Goal: Task Accomplishment & Management: Use online tool/utility

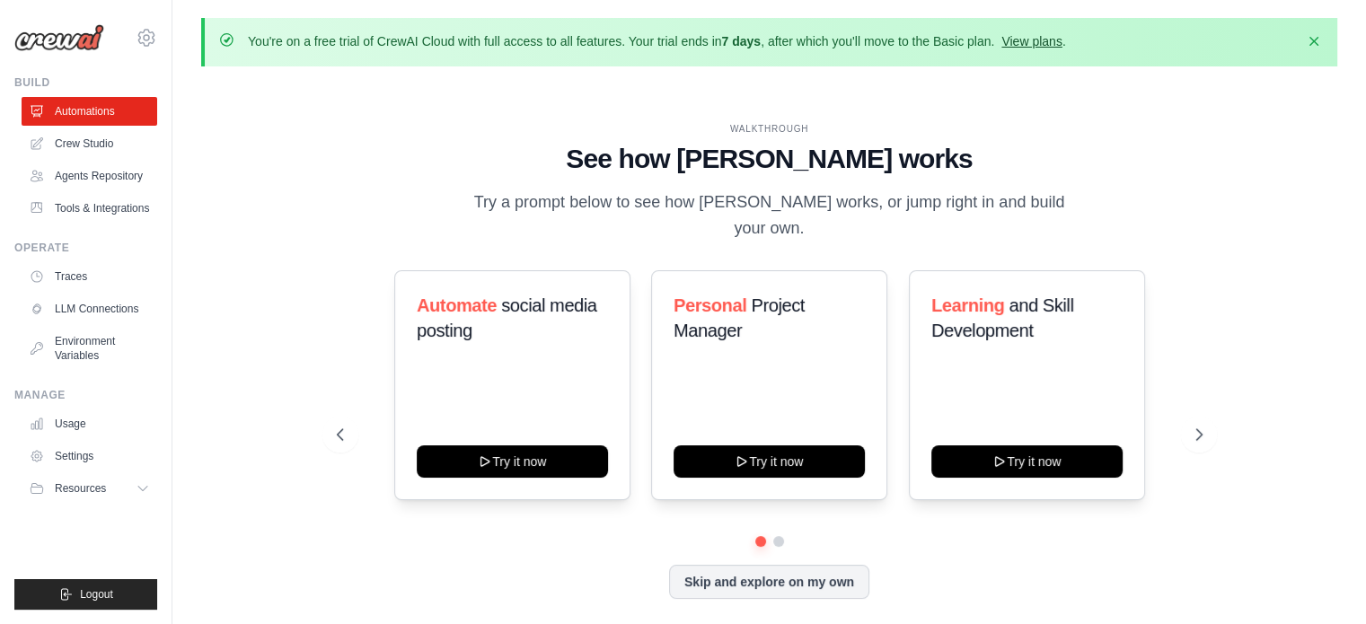
click at [1030, 35] on link "View plans" at bounding box center [1031, 41] width 60 height 14
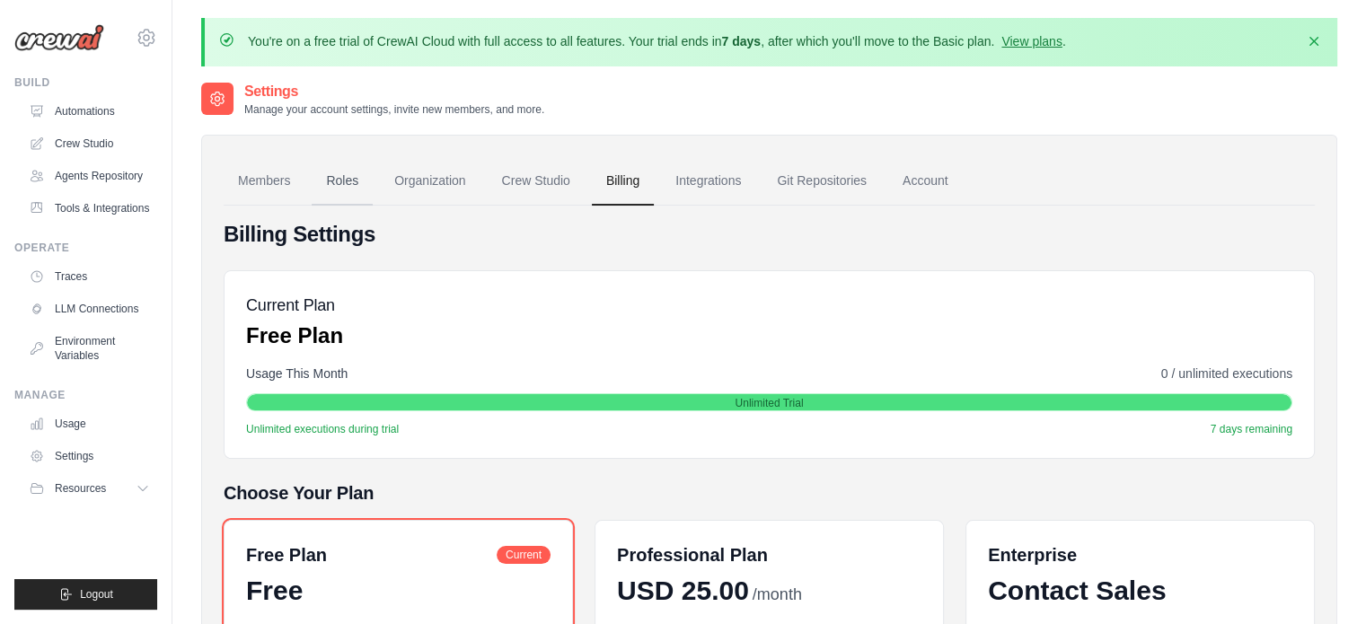
click at [330, 174] on link "Roles" at bounding box center [342, 181] width 61 height 48
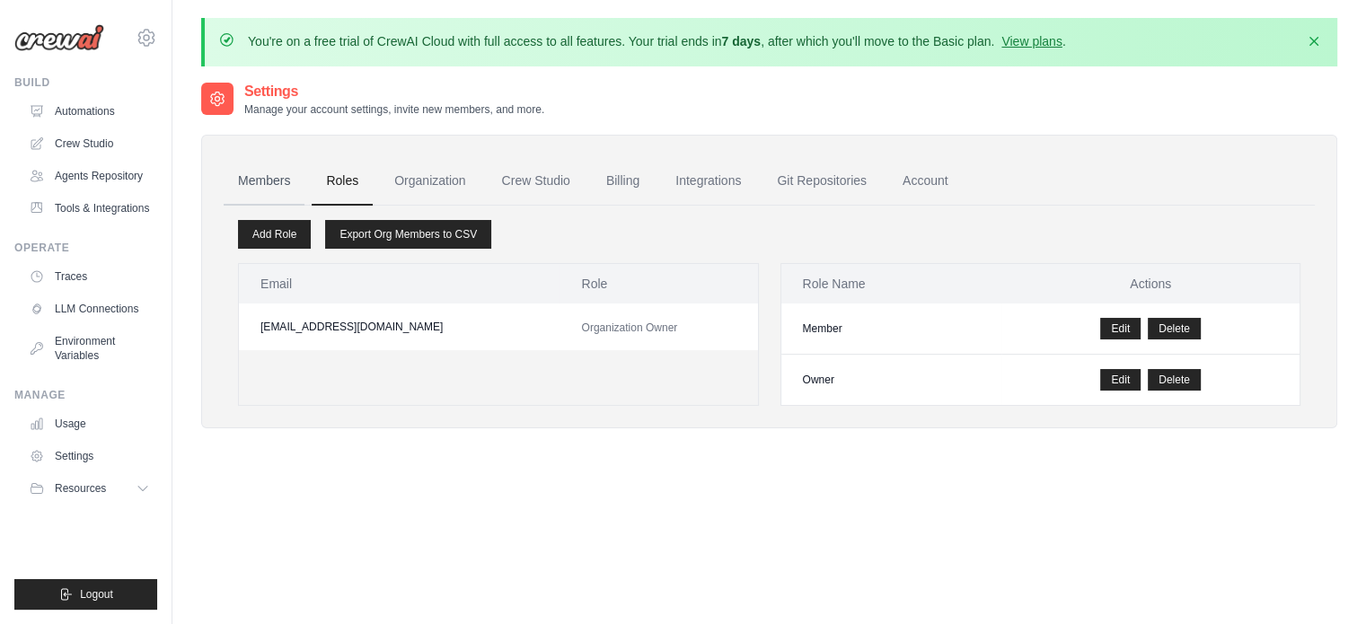
click at [250, 181] on link "Members" at bounding box center [264, 181] width 81 height 48
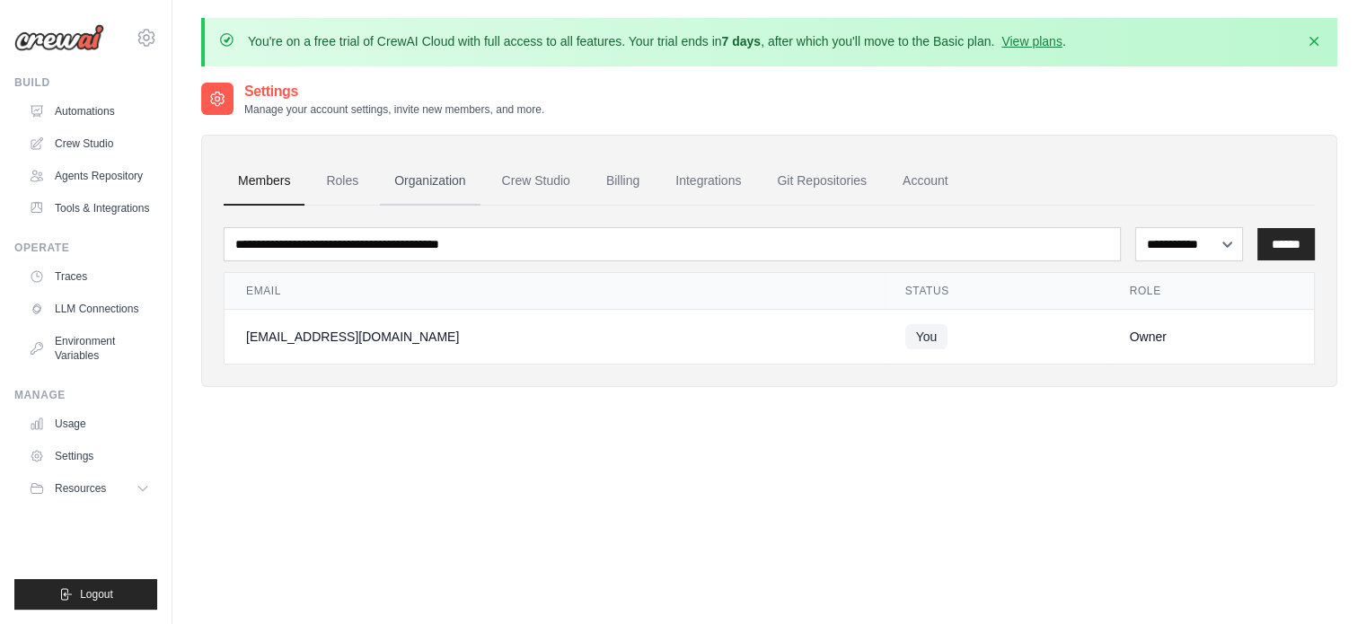
click at [439, 182] on link "Organization" at bounding box center [430, 181] width 100 height 48
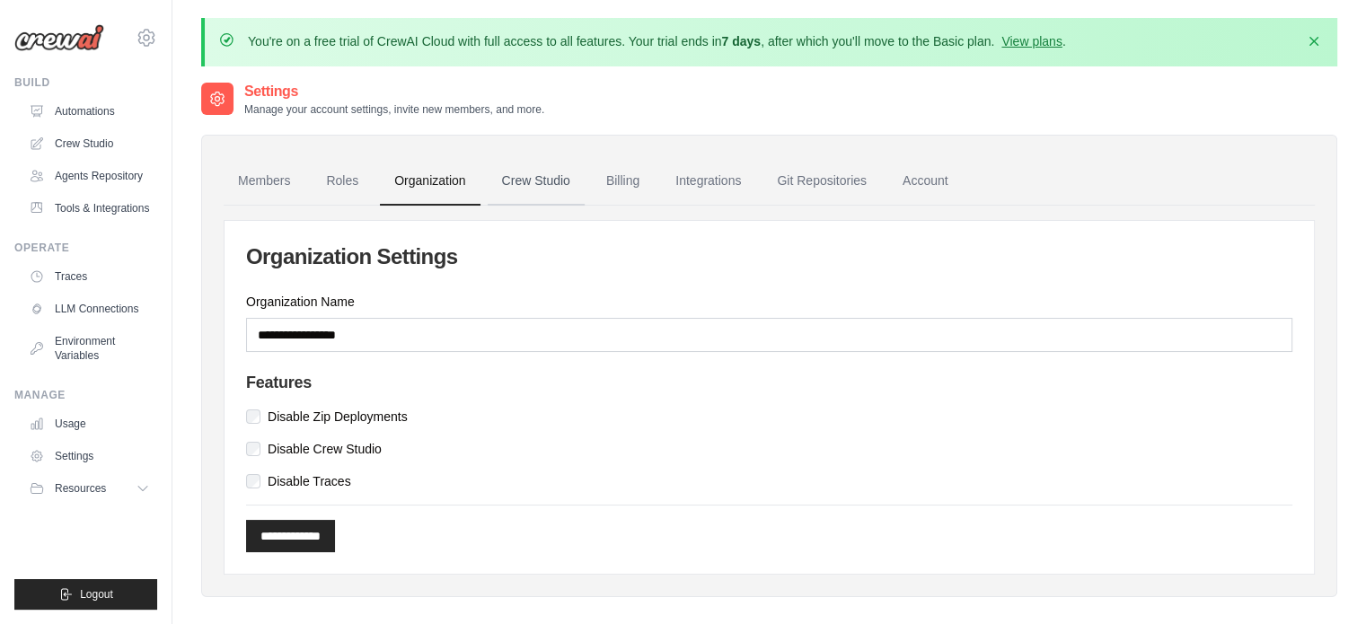
click at [535, 180] on link "Crew Studio" at bounding box center [536, 181] width 97 height 48
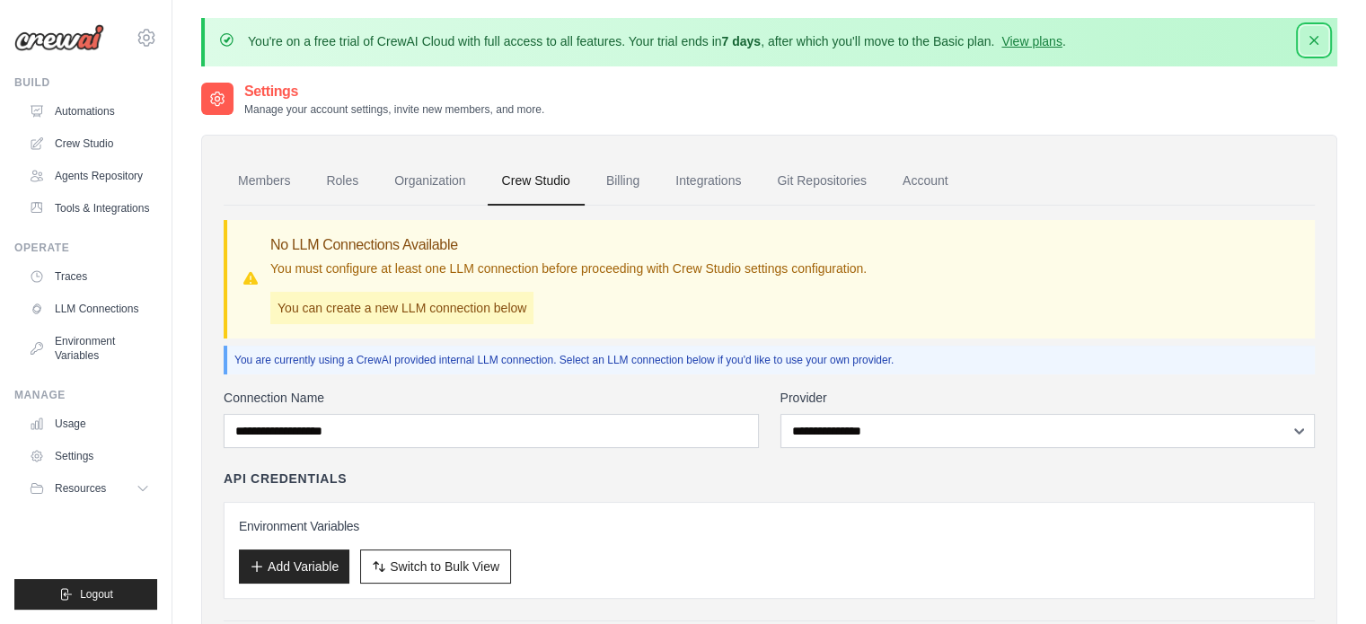
click at [1318, 37] on icon "button" at bounding box center [1314, 40] width 18 height 18
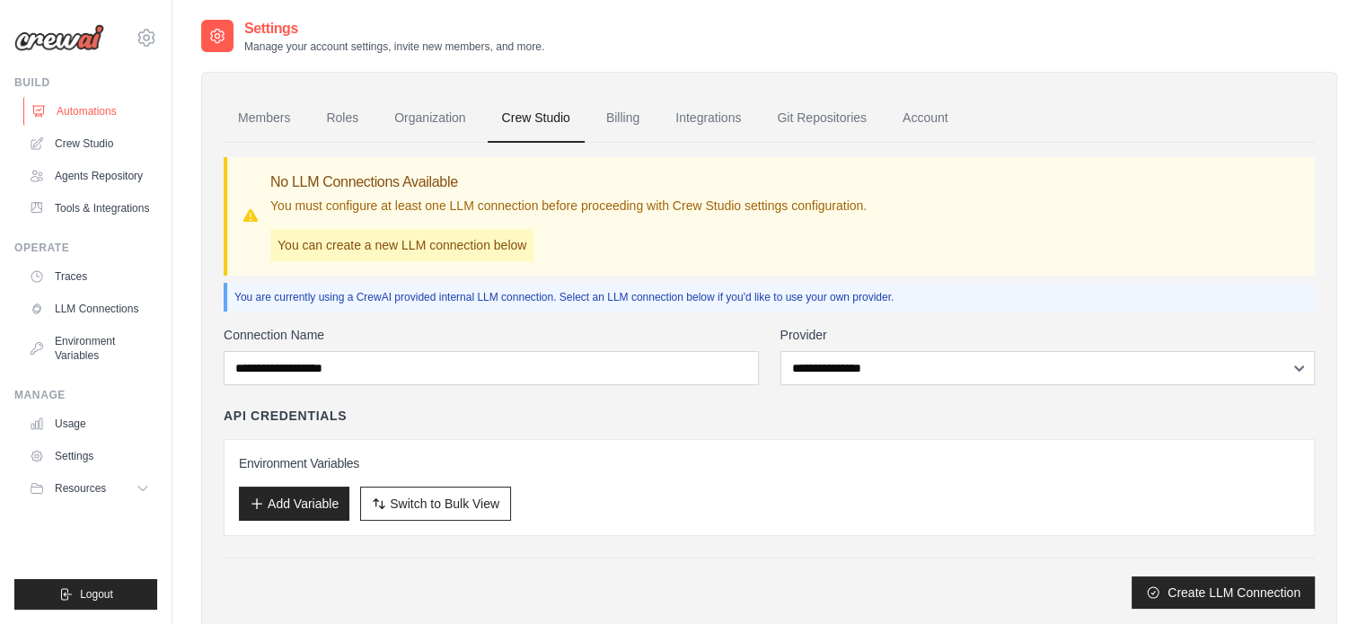
click at [94, 108] on link "Automations" at bounding box center [91, 111] width 136 height 29
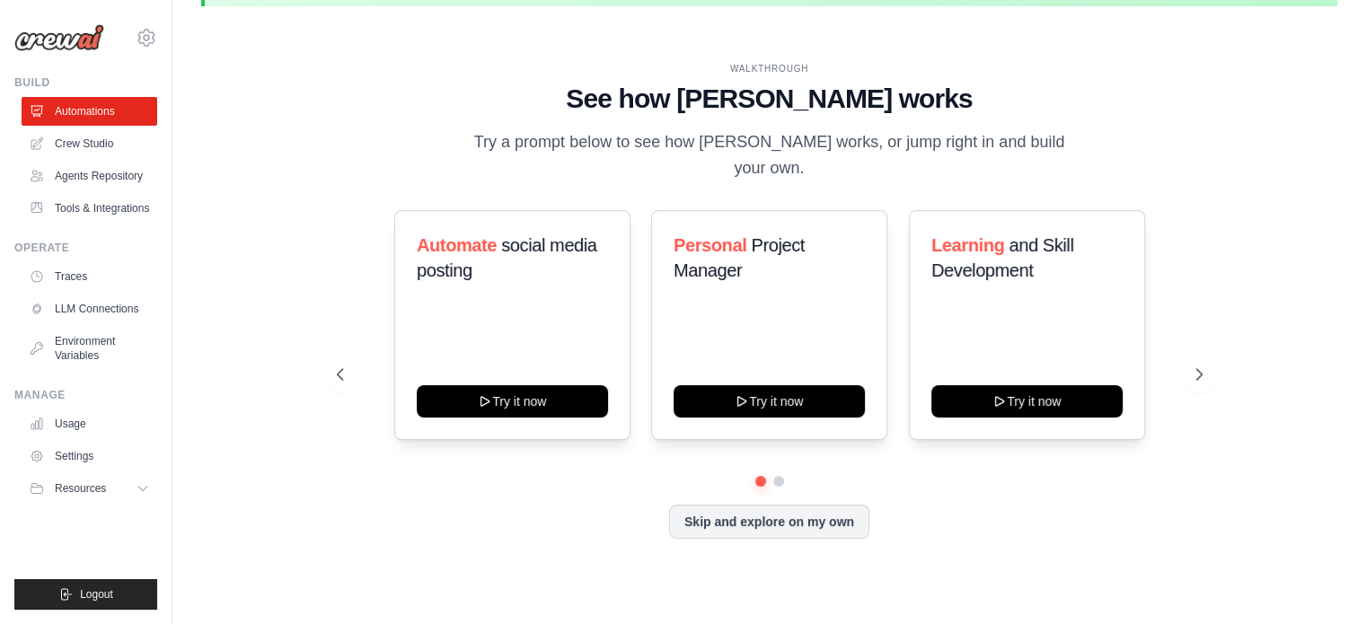
scroll to position [62, 0]
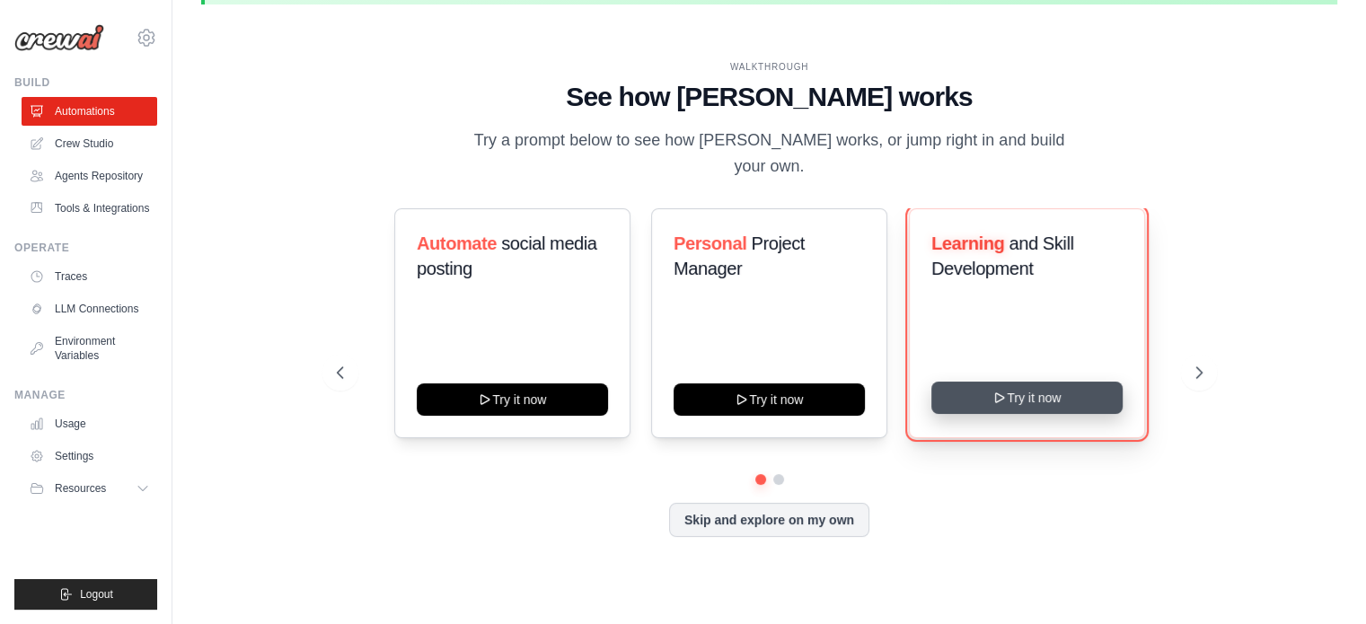
click at [1024, 382] on button "Try it now" at bounding box center [1026, 398] width 191 height 32
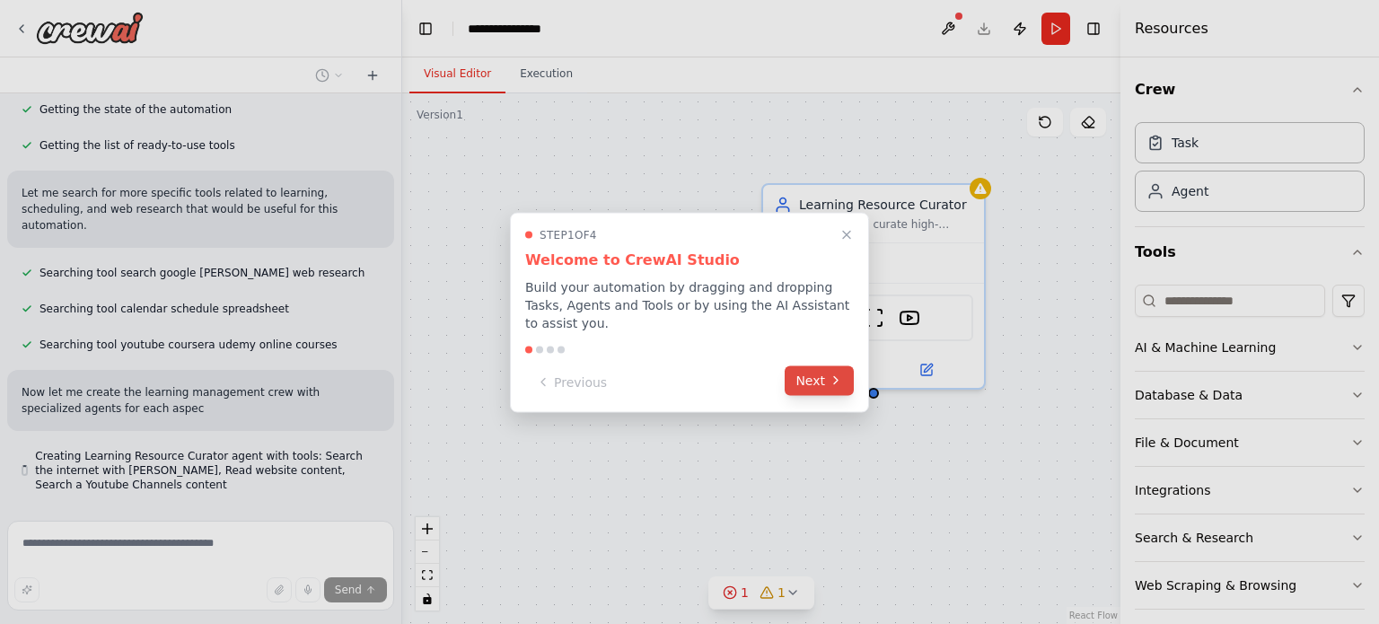
scroll to position [282, 0]
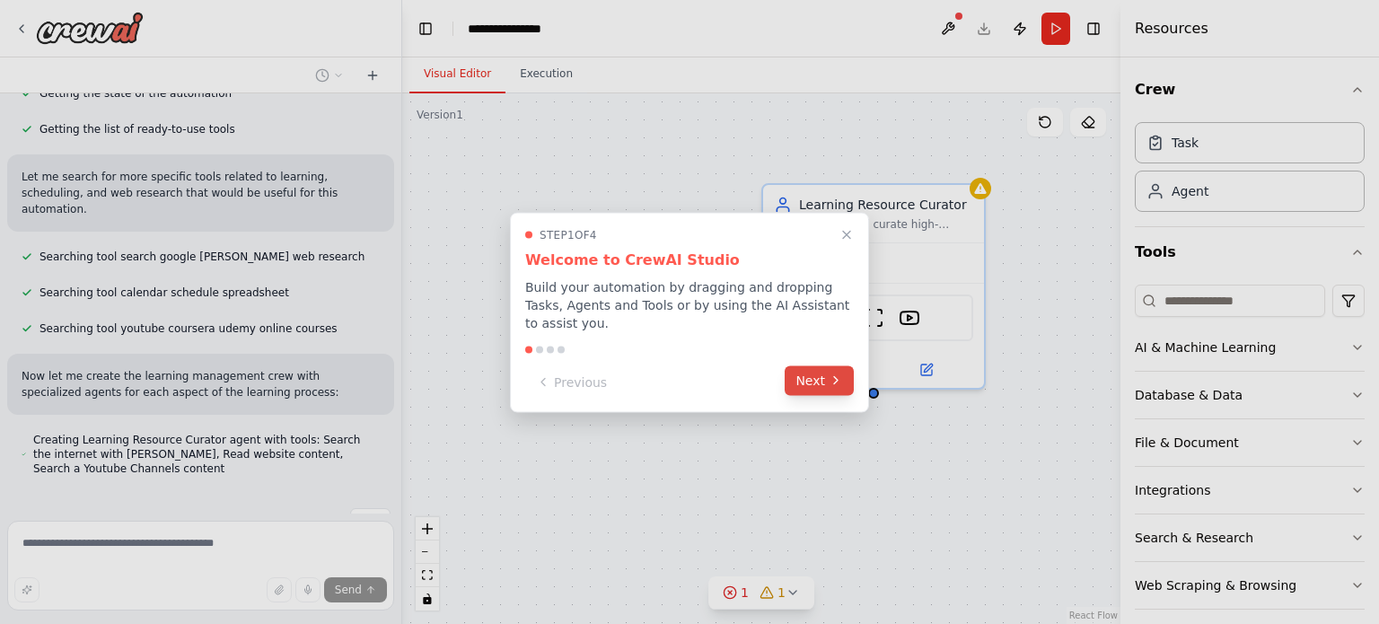
click at [824, 367] on button "Next" at bounding box center [819, 381] width 69 height 30
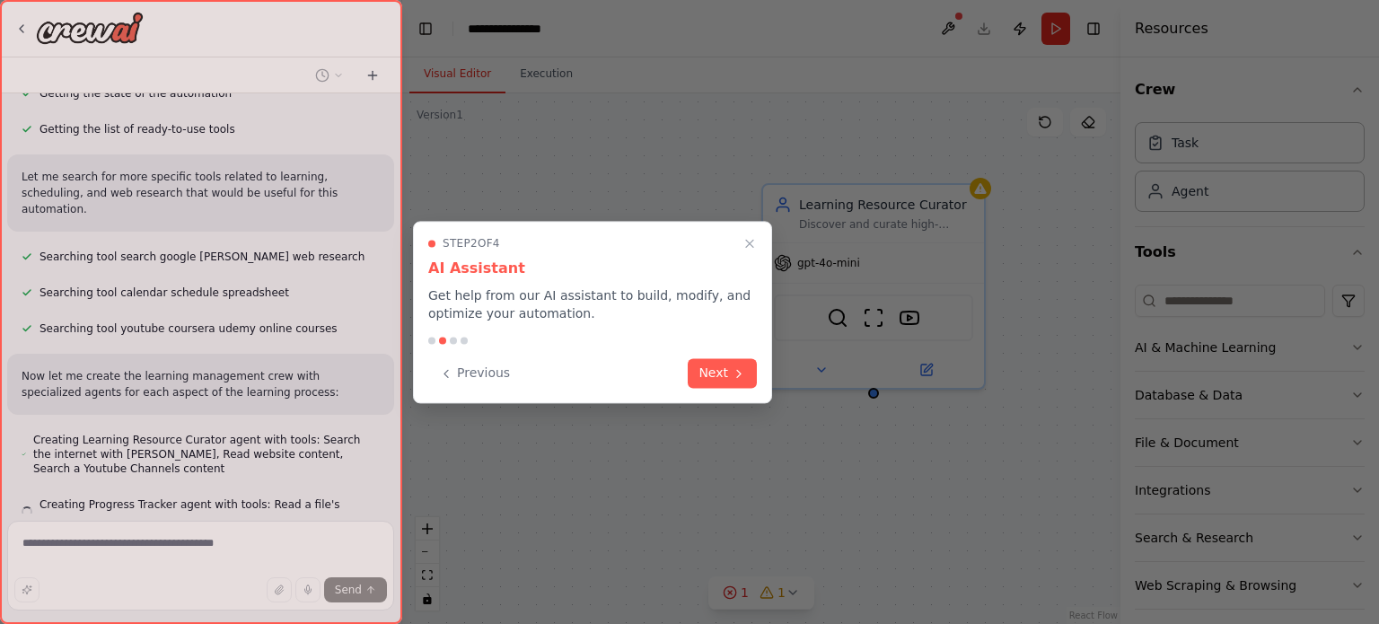
scroll to position [318, 0]
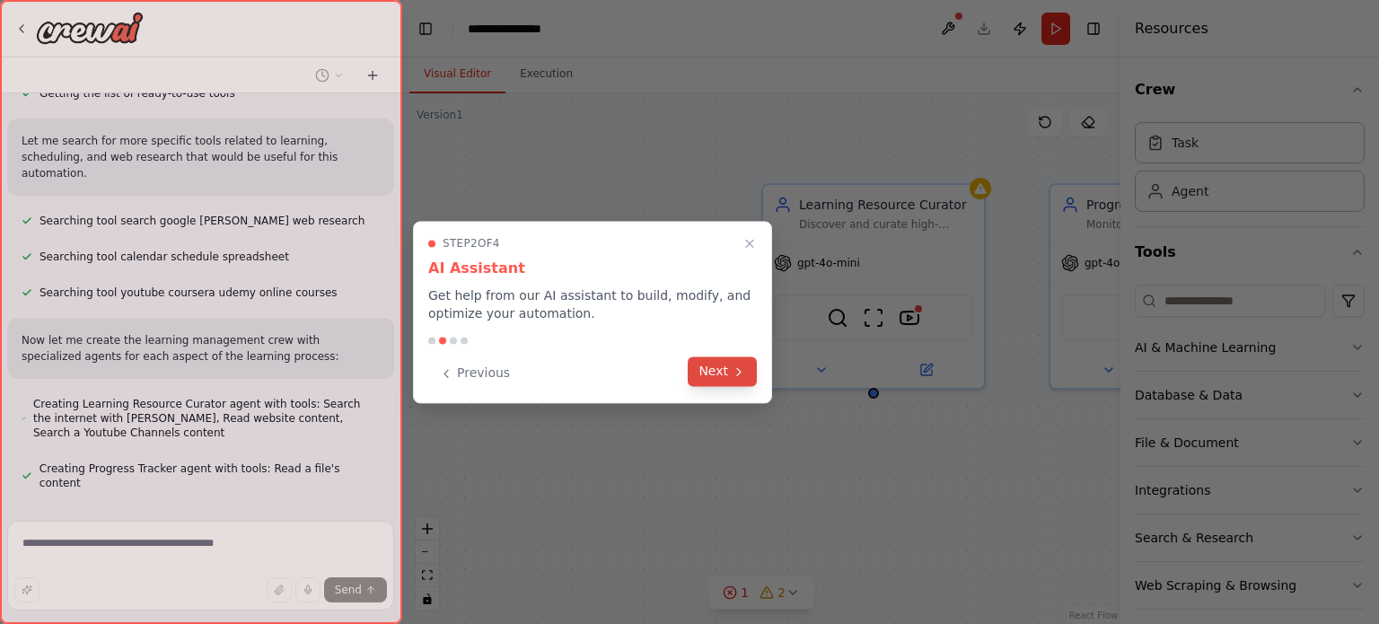
click at [721, 368] on button "Next" at bounding box center [722, 372] width 69 height 30
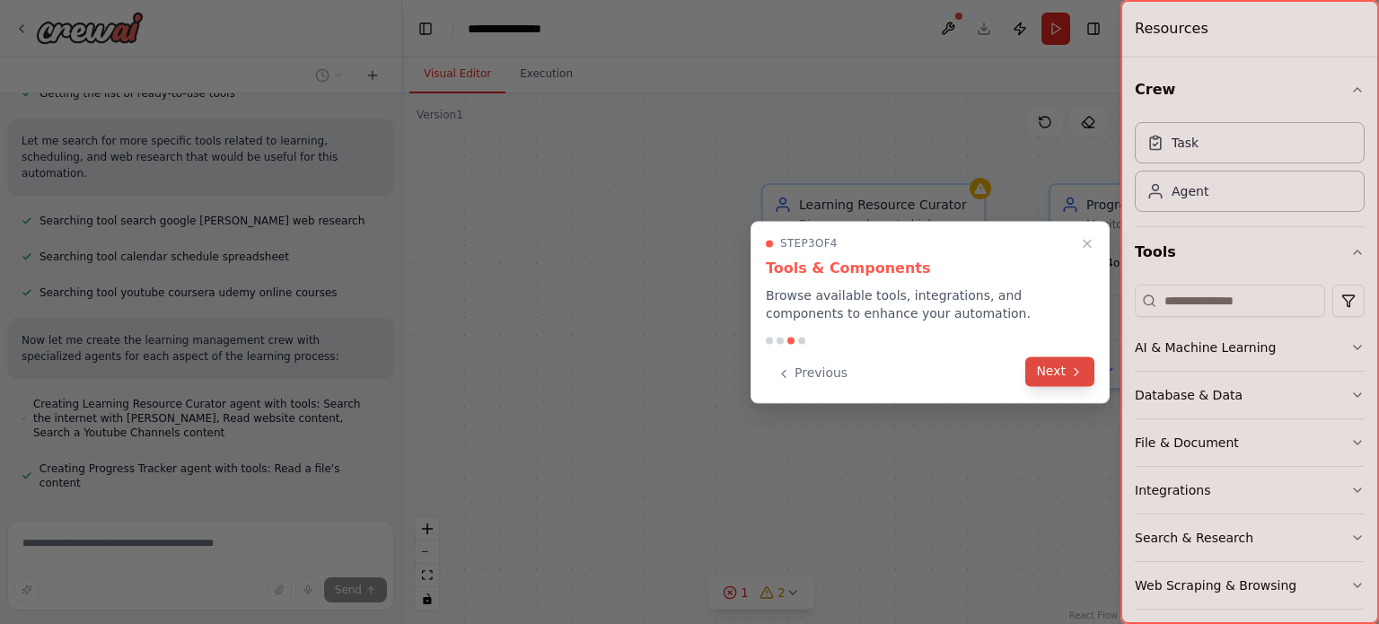
click at [1052, 370] on button "Next" at bounding box center [1060, 372] width 69 height 30
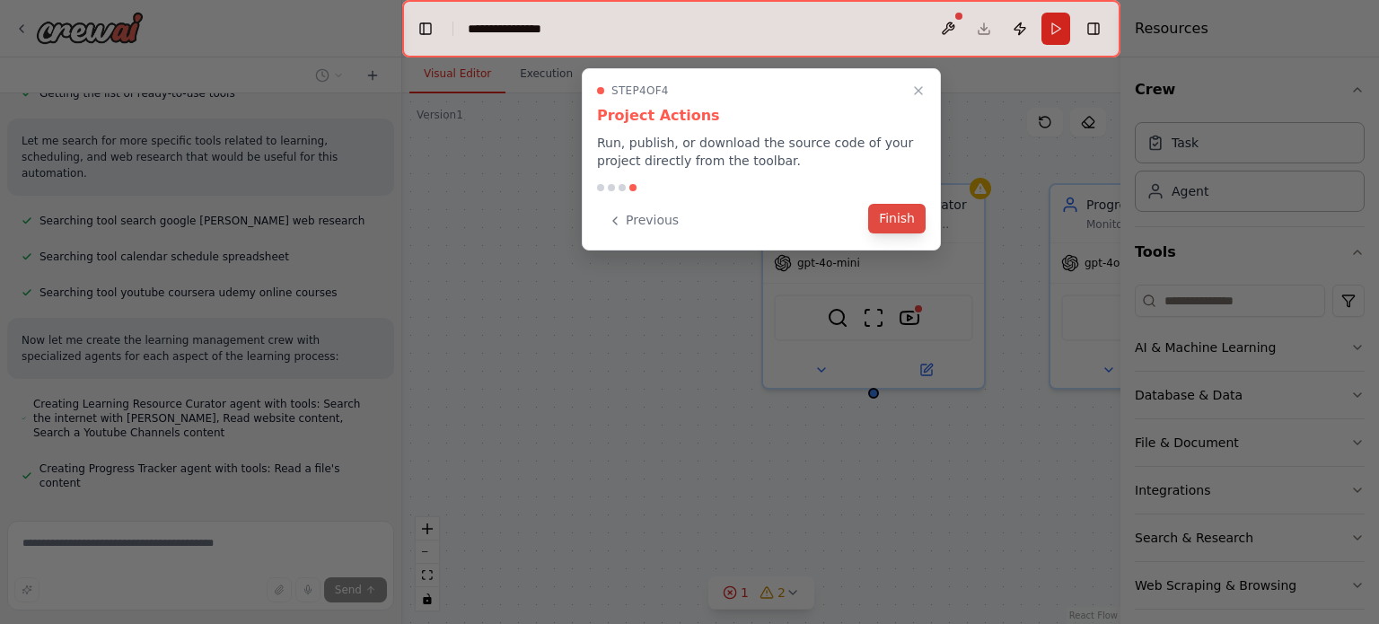
click at [903, 207] on button "Finish" at bounding box center [896, 219] width 57 height 30
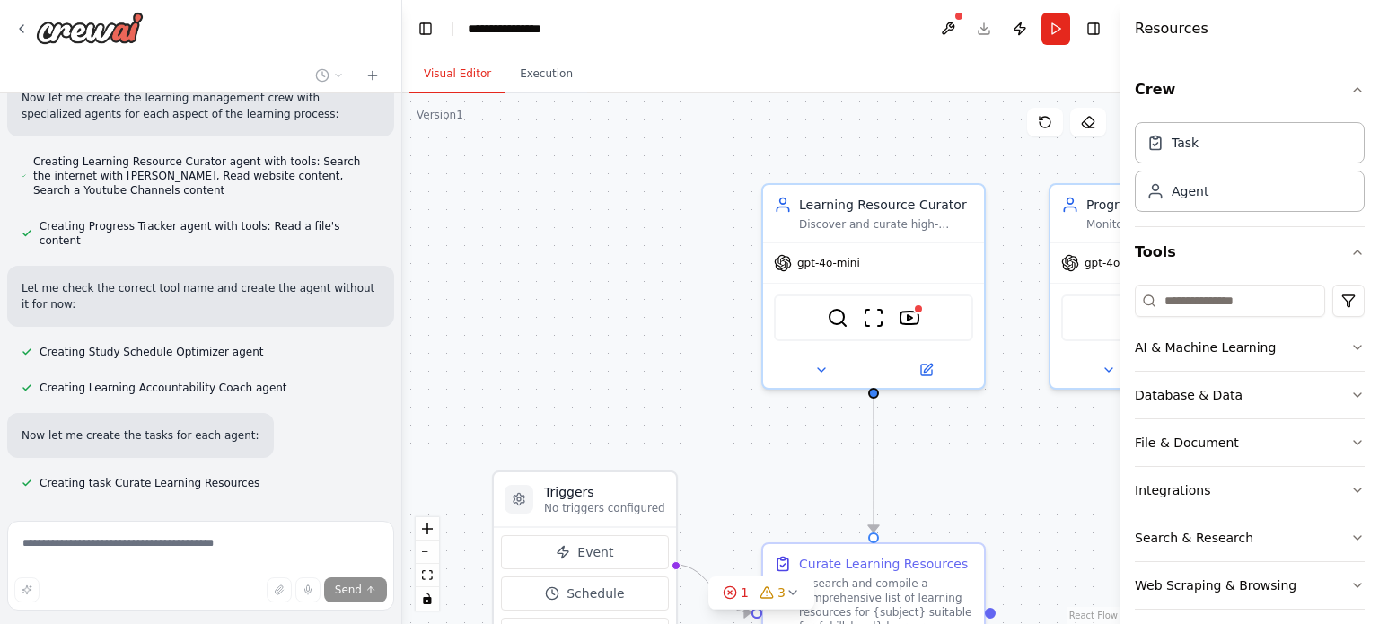
scroll to position [596, 0]
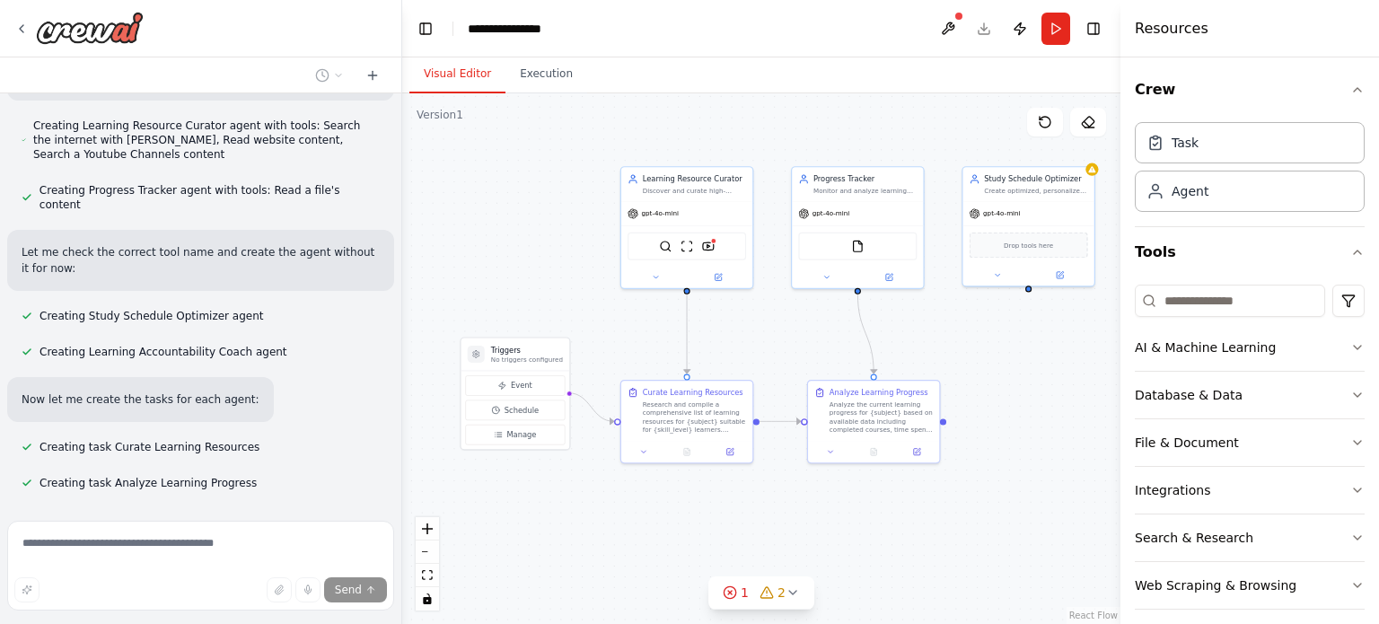
drag, startPoint x: 692, startPoint y: 273, endPoint x: 442, endPoint y: 197, distance: 261.9
click at [442, 197] on div ".deletable-edge-delete-btn { width: 20px; height: 20px; border: 0px solid #ffff…" at bounding box center [761, 358] width 718 height 531
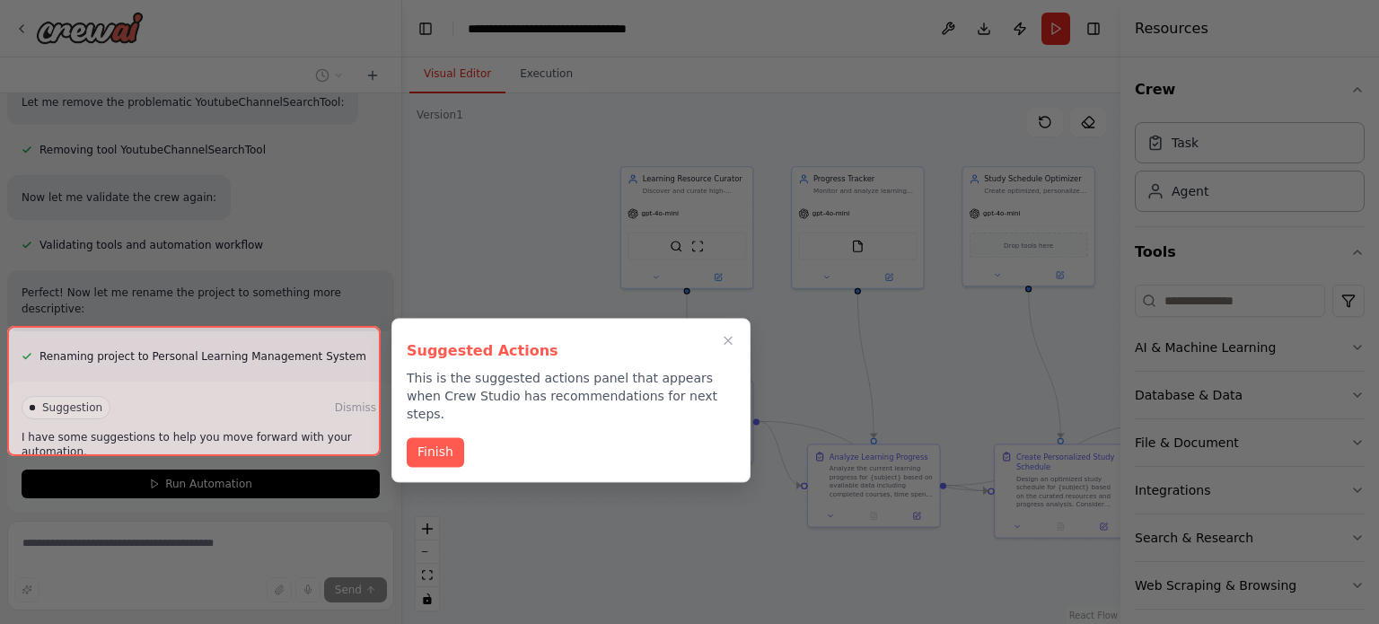
scroll to position [1365, 0]
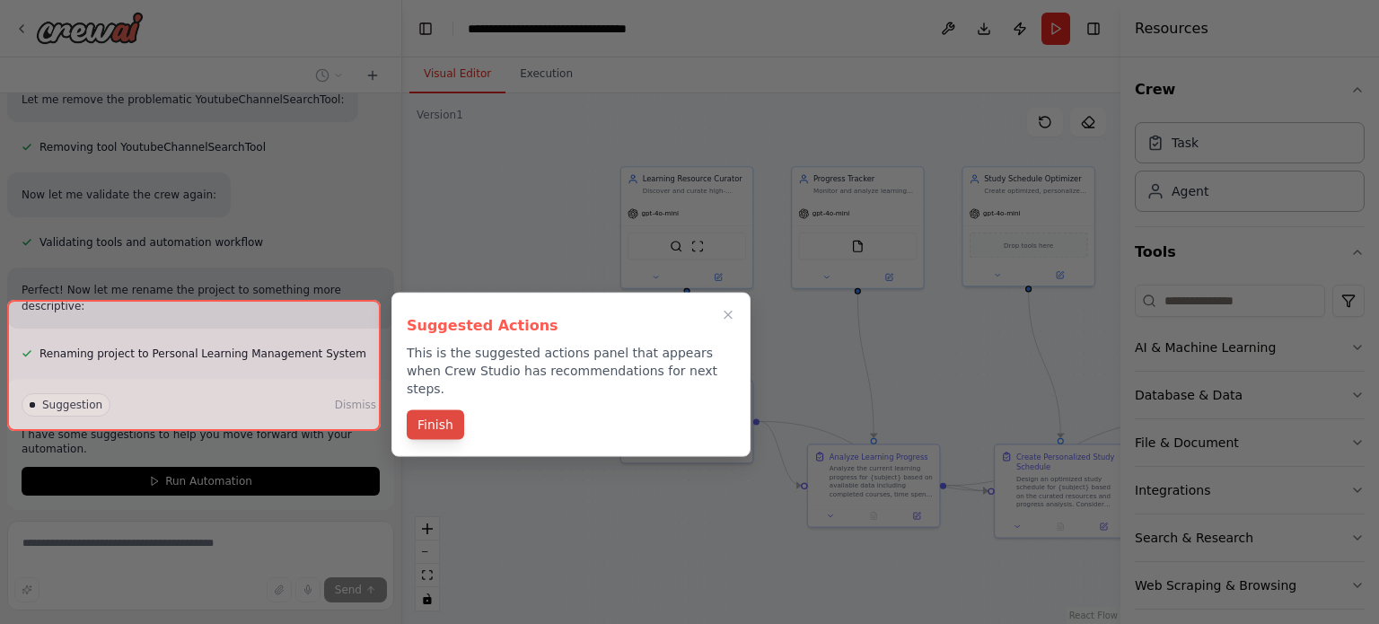
click at [436, 412] on button "Finish" at bounding box center [435, 425] width 57 height 30
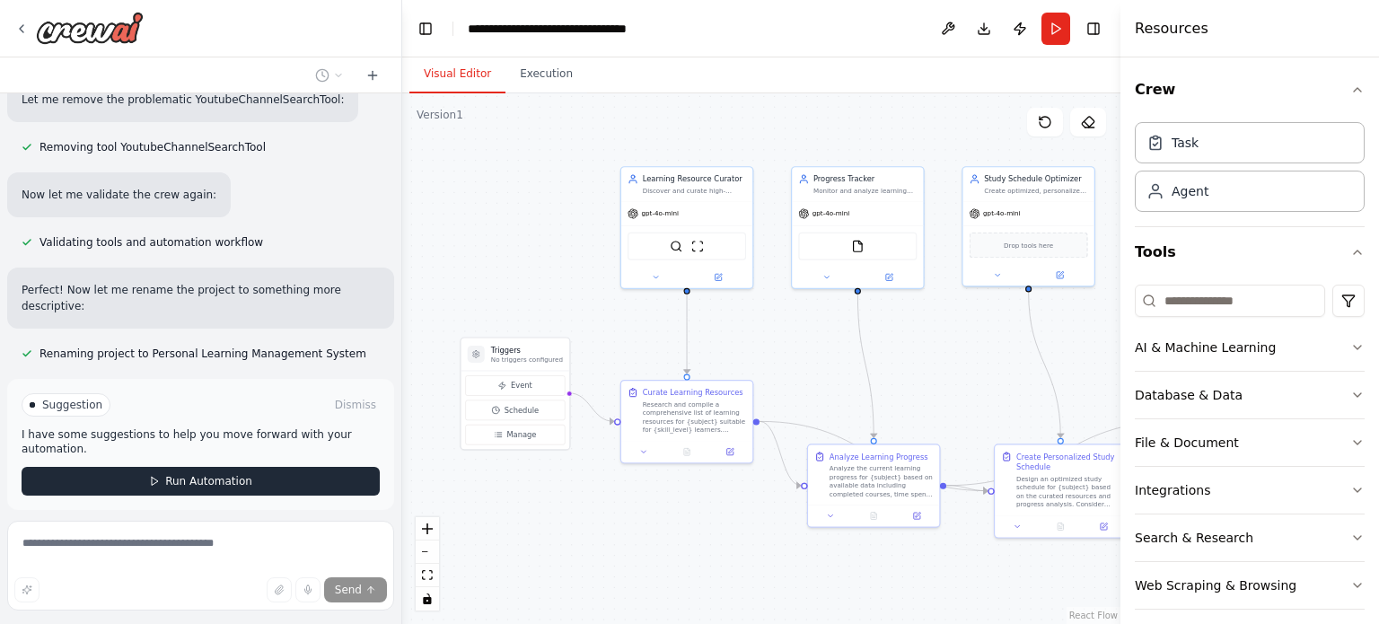
click at [179, 474] on span "Run Automation" at bounding box center [208, 481] width 87 height 14
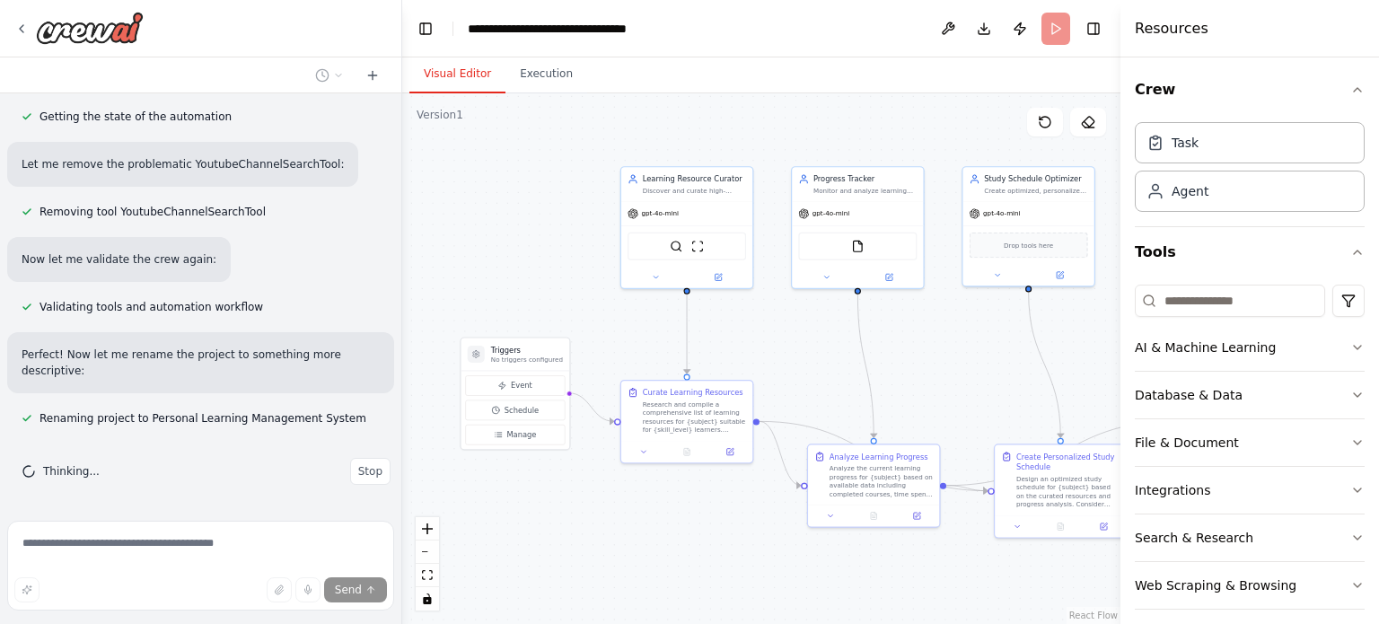
scroll to position [1220, 0]
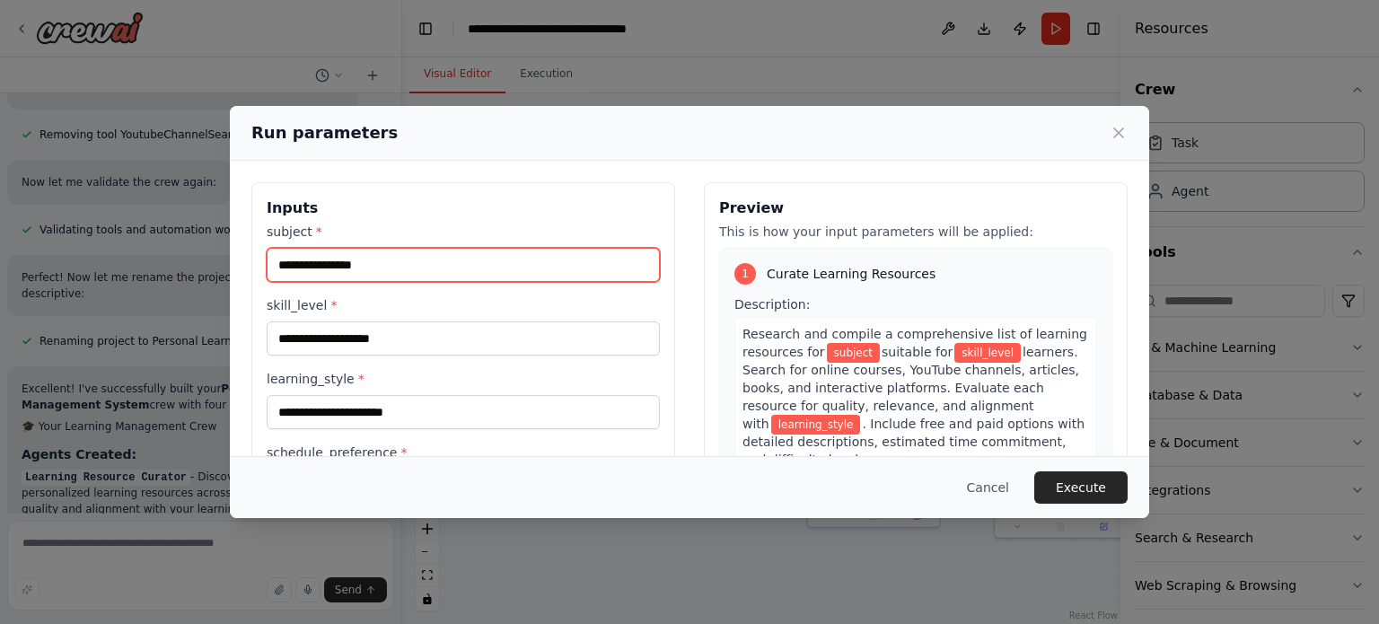
click at [389, 272] on input "subject *" at bounding box center [463, 265] width 393 height 34
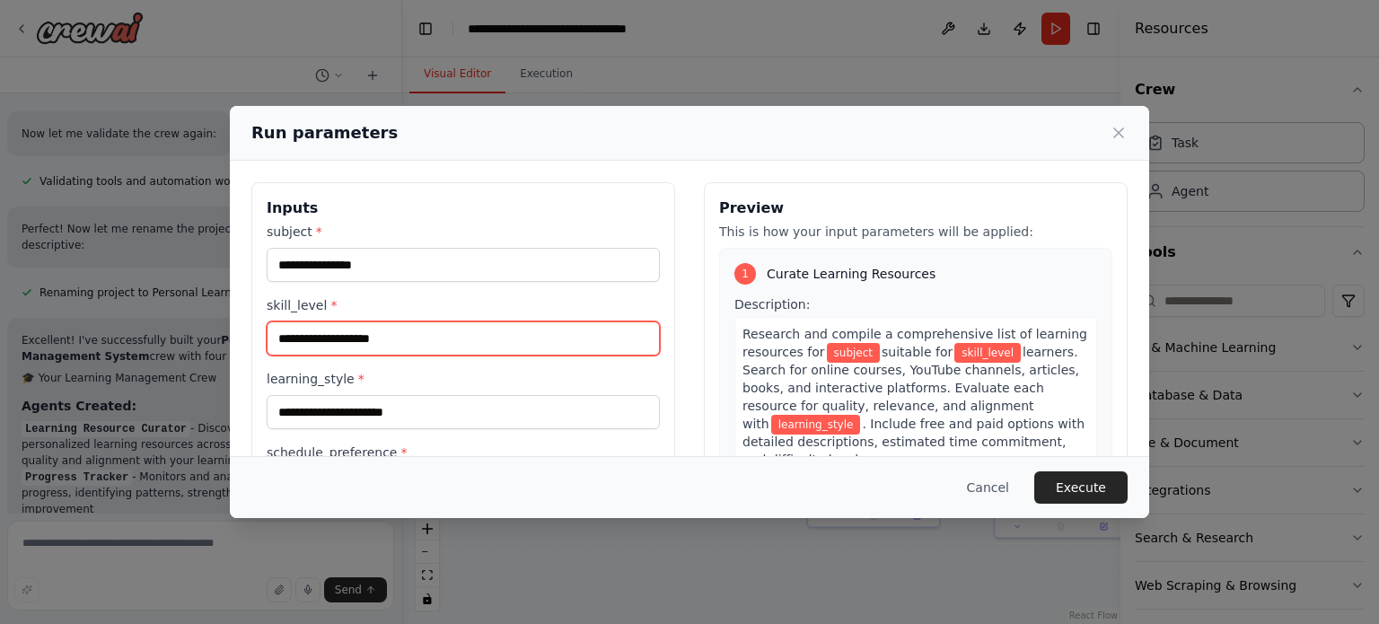
click at [377, 340] on input "skill_level *" at bounding box center [463, 339] width 393 height 34
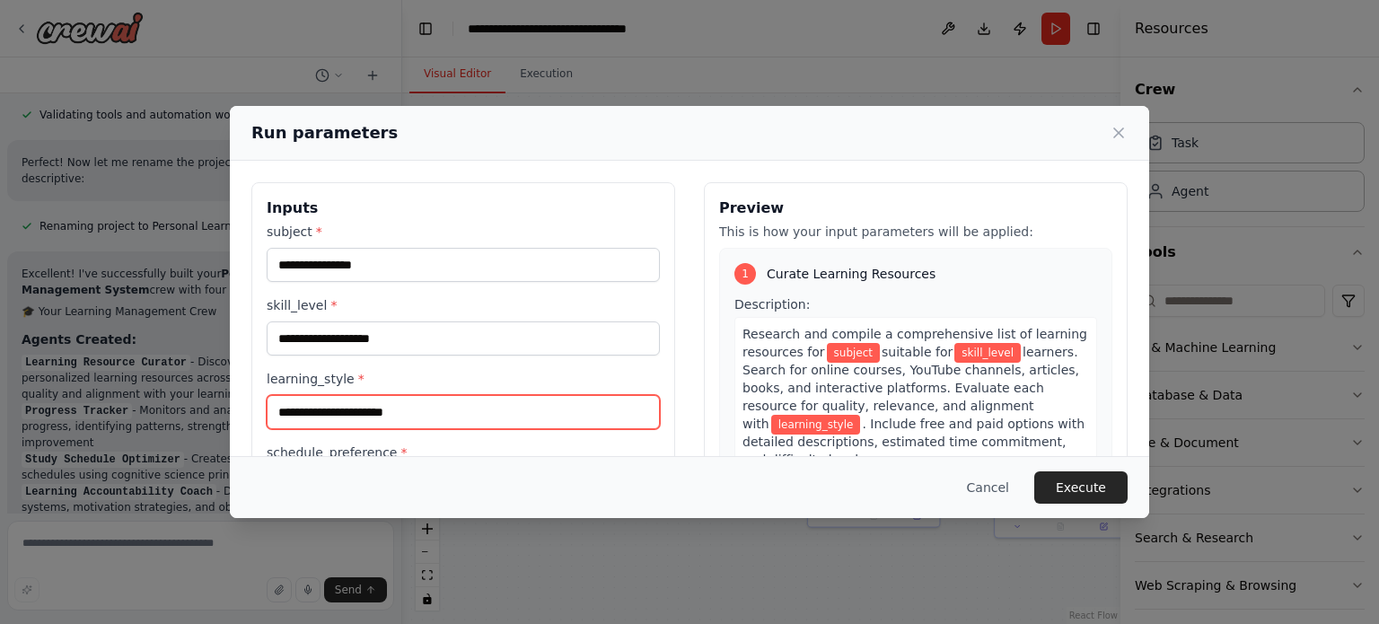
click at [373, 419] on input "learning_style *" at bounding box center [463, 412] width 393 height 34
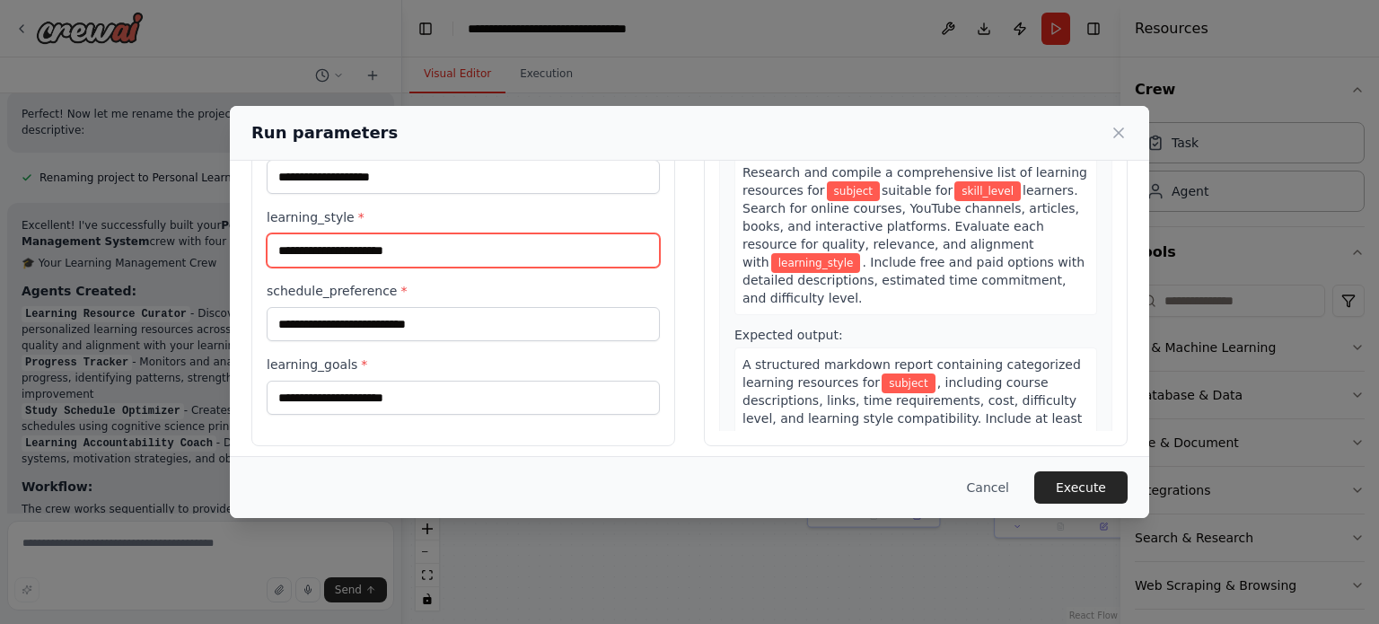
scroll to position [172, 0]
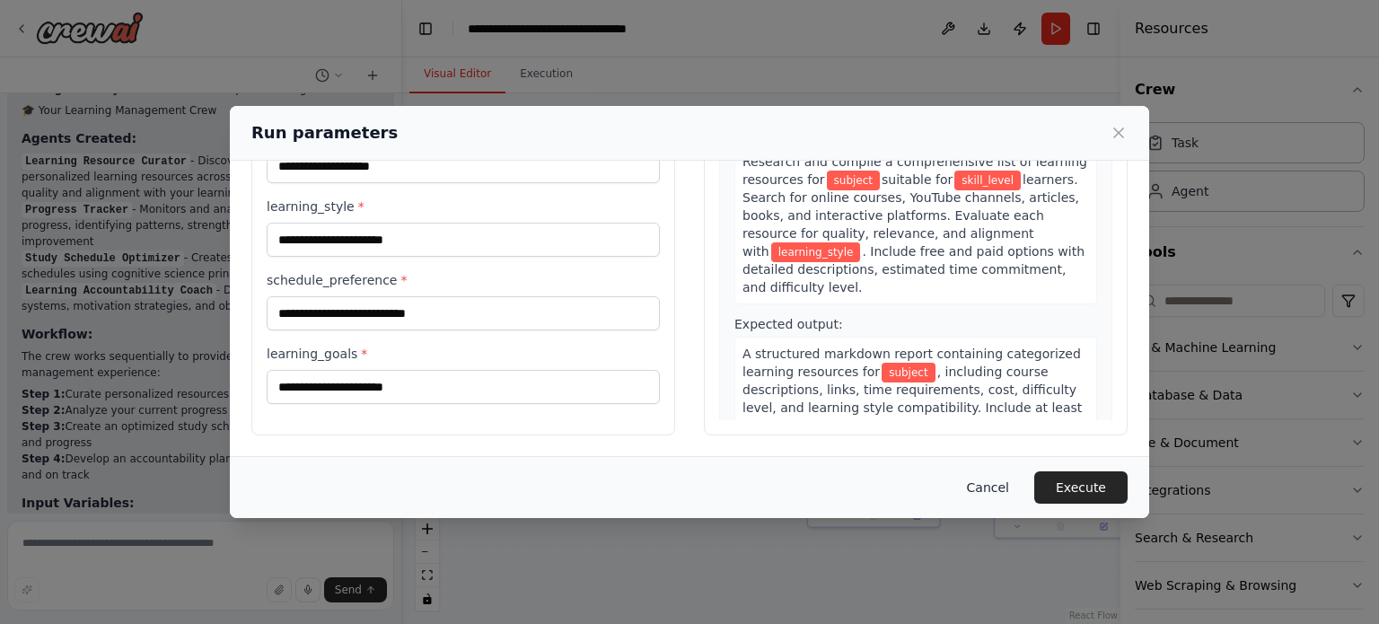
click at [1006, 495] on button "Cancel" at bounding box center [988, 487] width 71 height 32
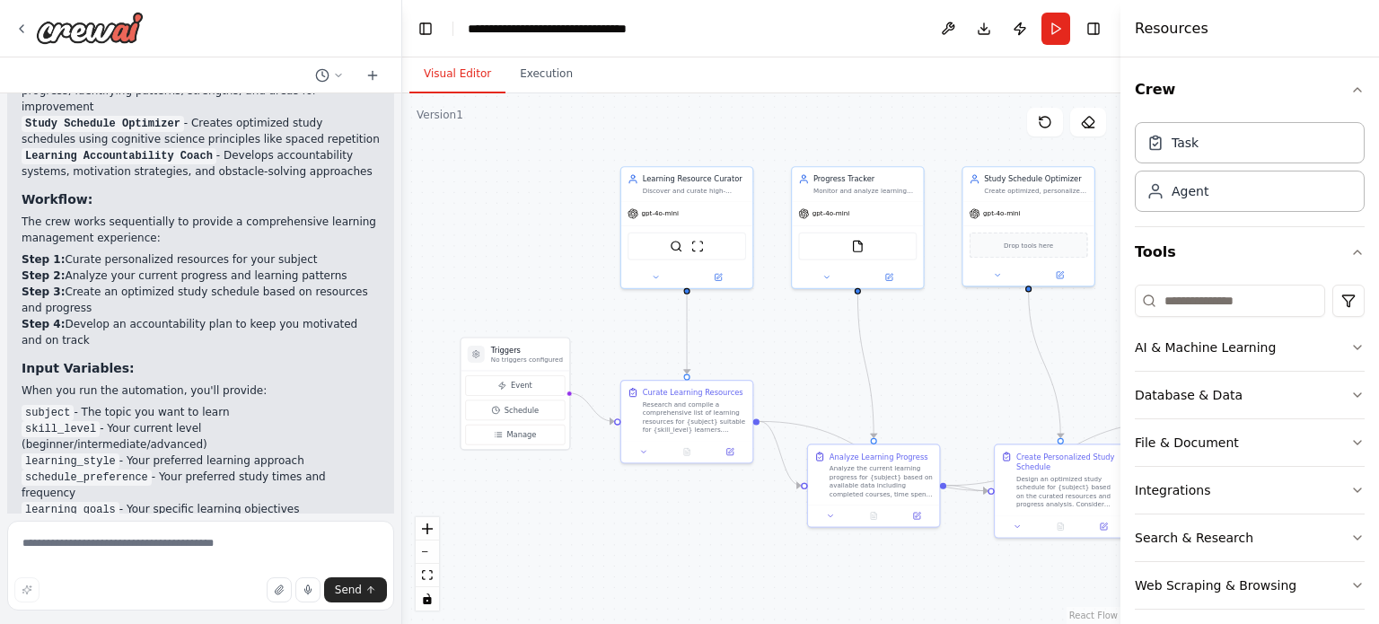
scroll to position [1845, 0]
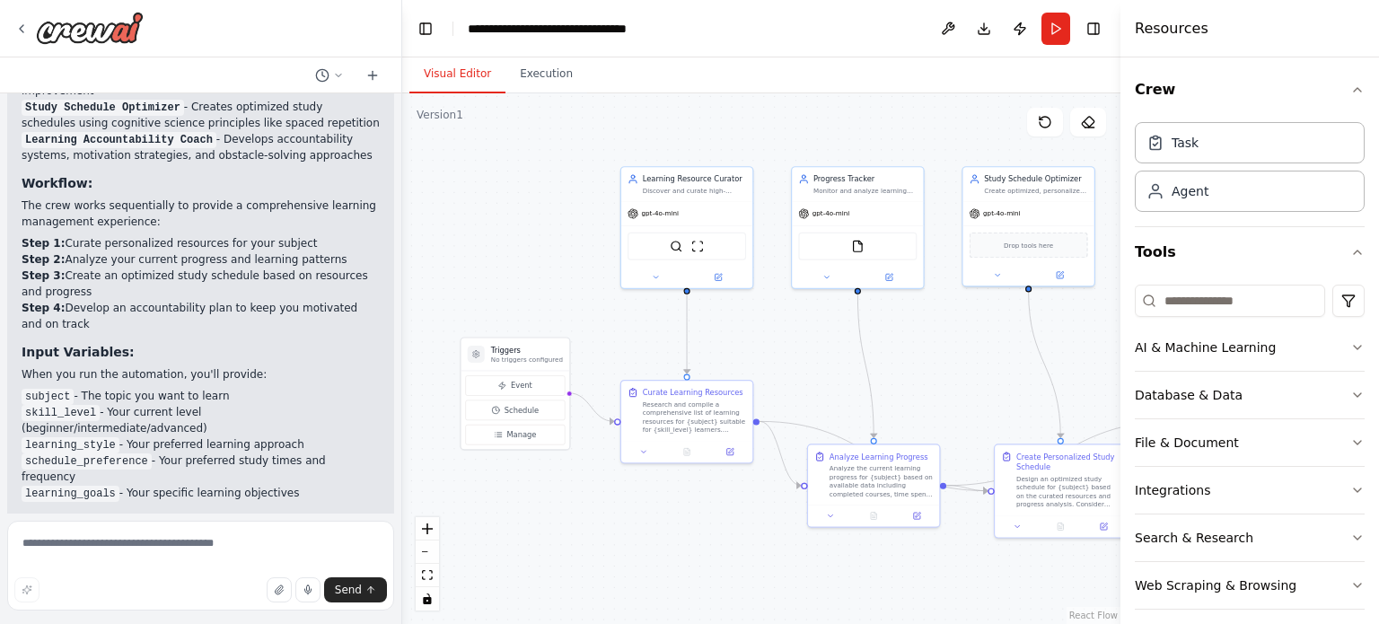
click at [287, 512] on p "The crew will deliver curated resources, progress analysis, personalized study …" at bounding box center [201, 536] width 358 height 48
click at [539, 71] on button "Execution" at bounding box center [547, 75] width 82 height 38
click at [474, 73] on button "Visual Editor" at bounding box center [458, 75] width 96 height 38
click at [1063, 33] on button "Run" at bounding box center [1056, 29] width 29 height 32
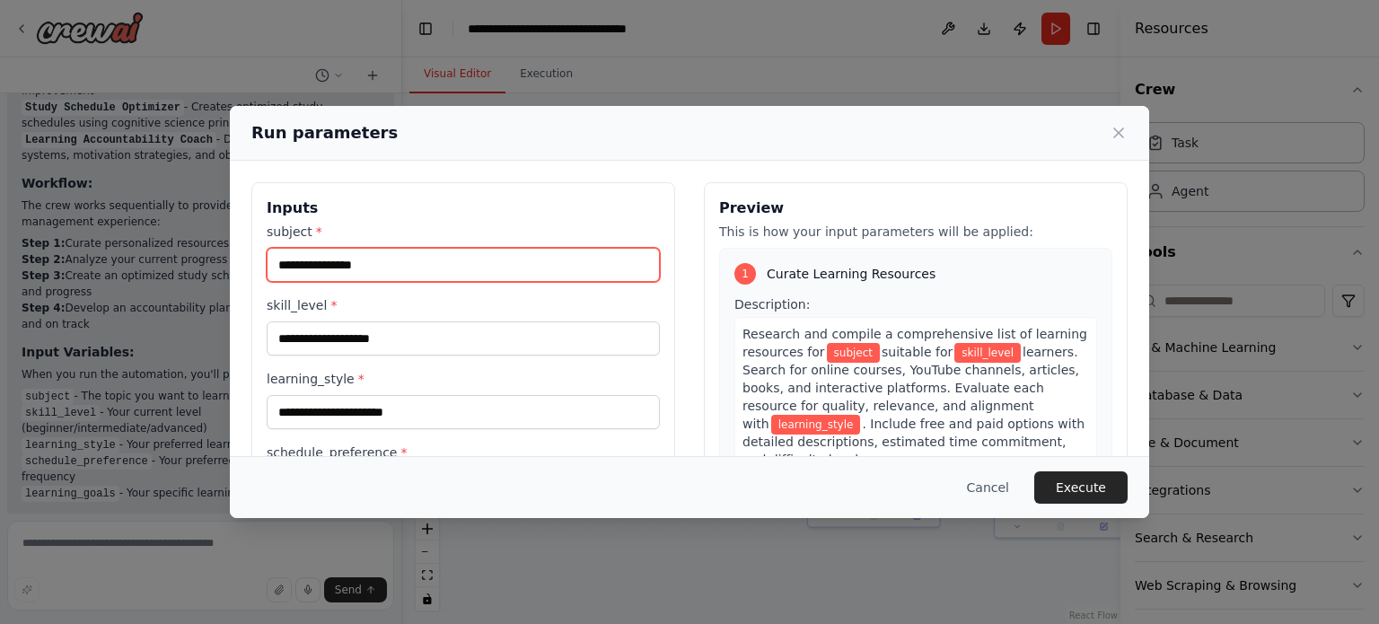
click at [305, 266] on input "subject *" at bounding box center [463, 265] width 393 height 34
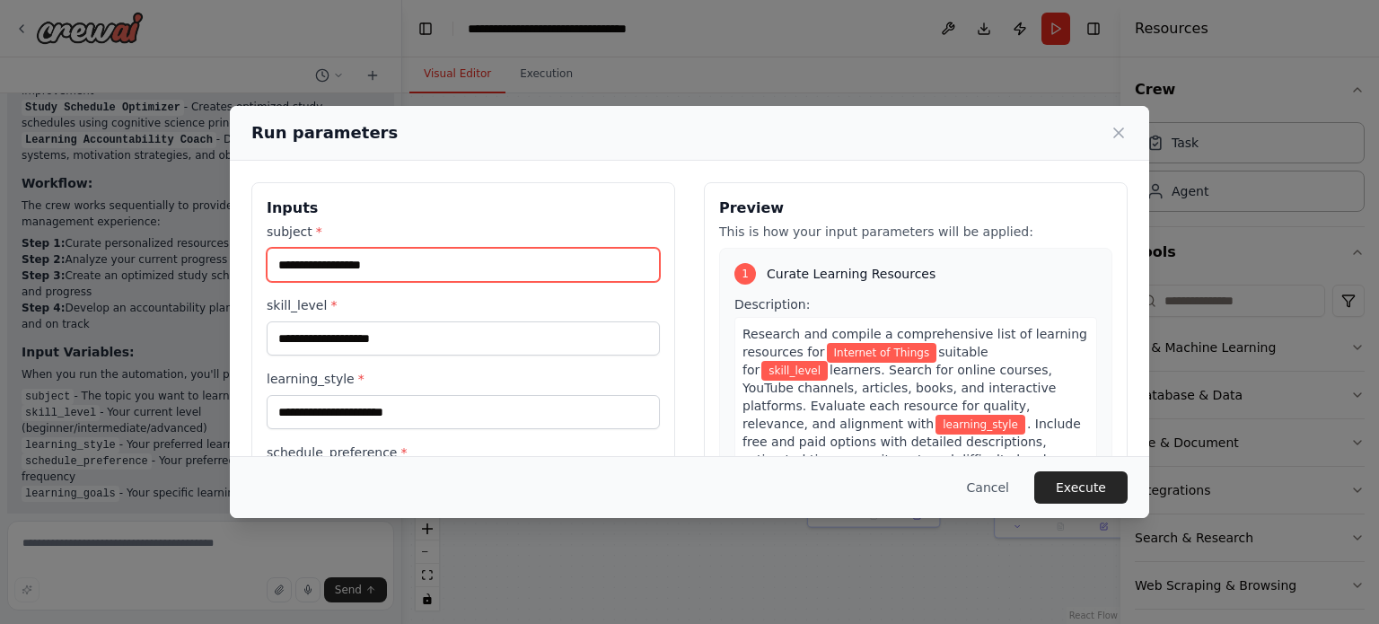
type input "**********"
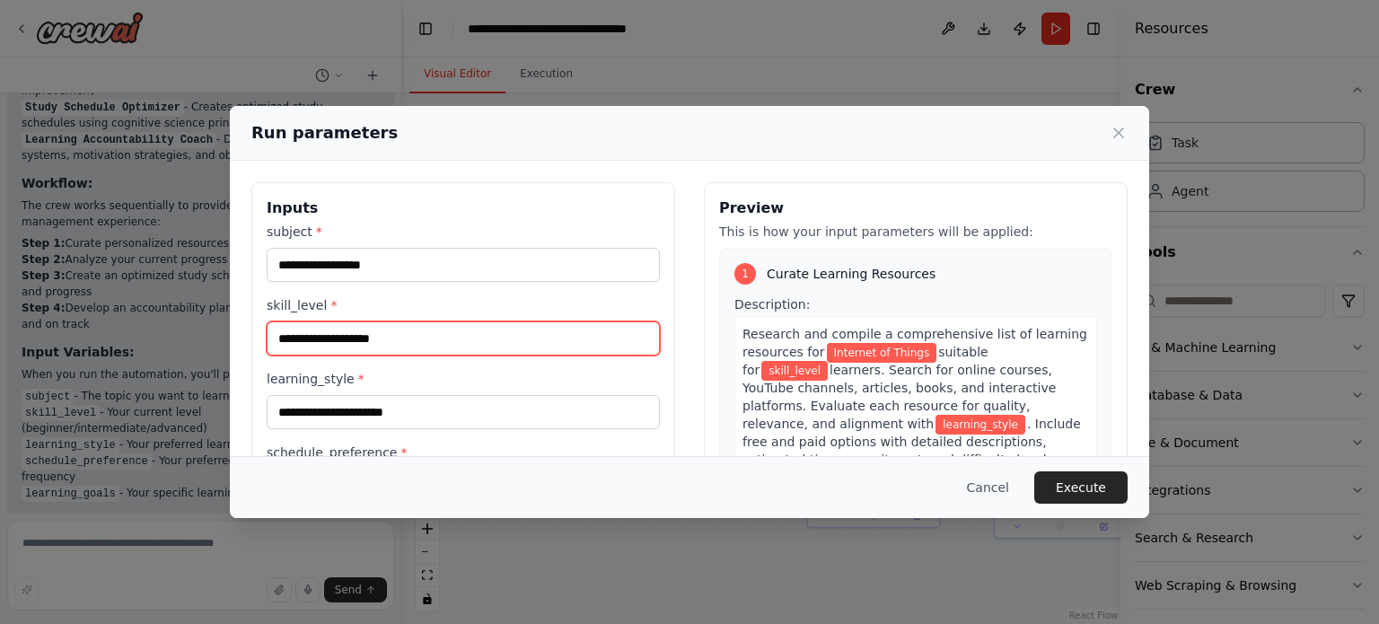
click at [326, 335] on input "skill_level *" at bounding box center [463, 339] width 393 height 34
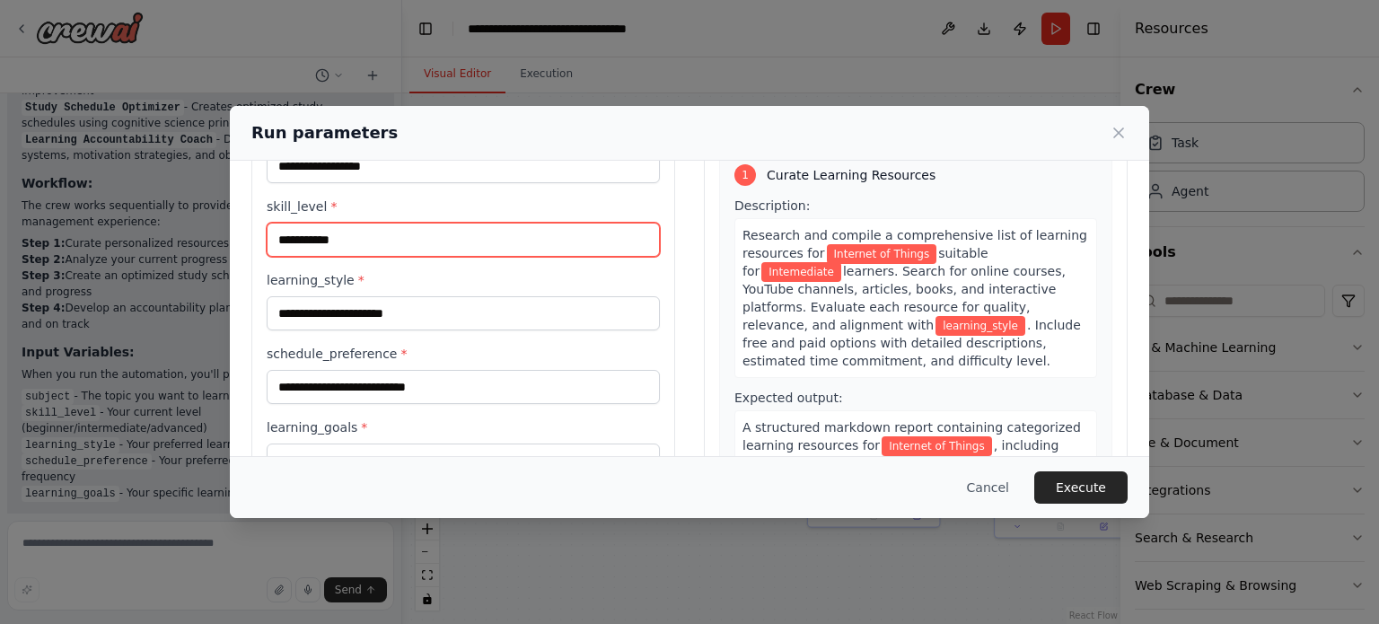
scroll to position [135, 0]
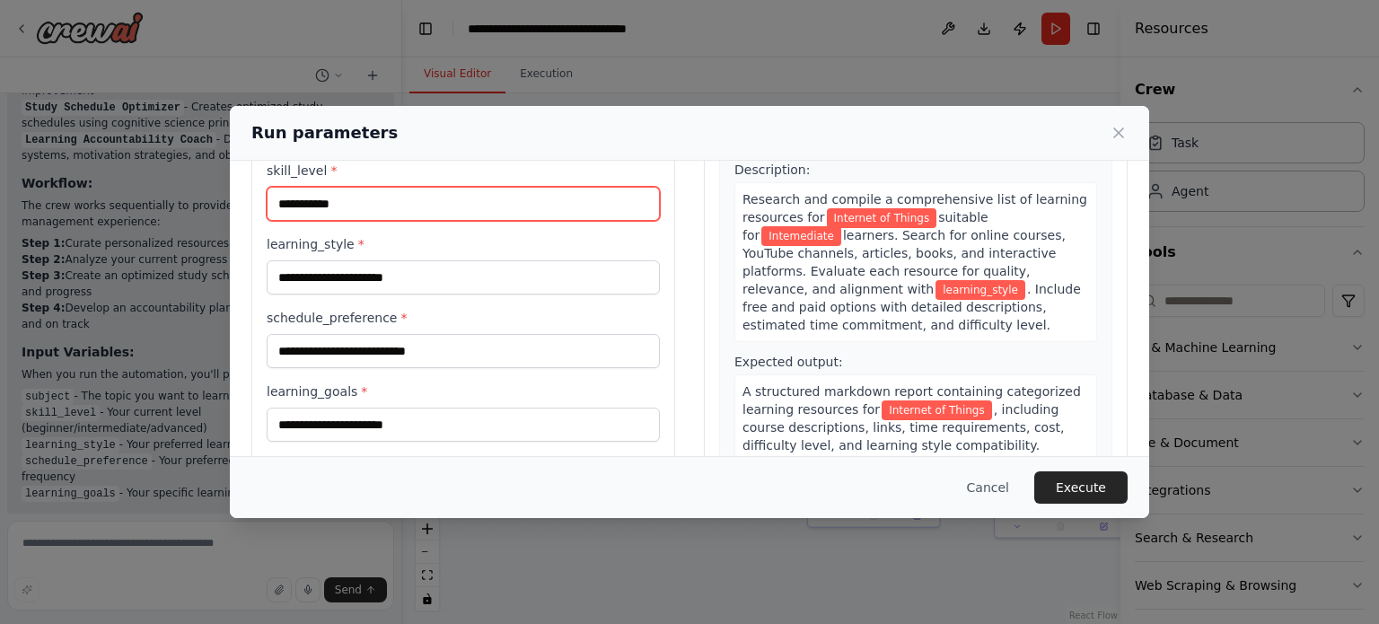
click at [300, 200] on input "**********" at bounding box center [463, 204] width 393 height 34
type input "**********"
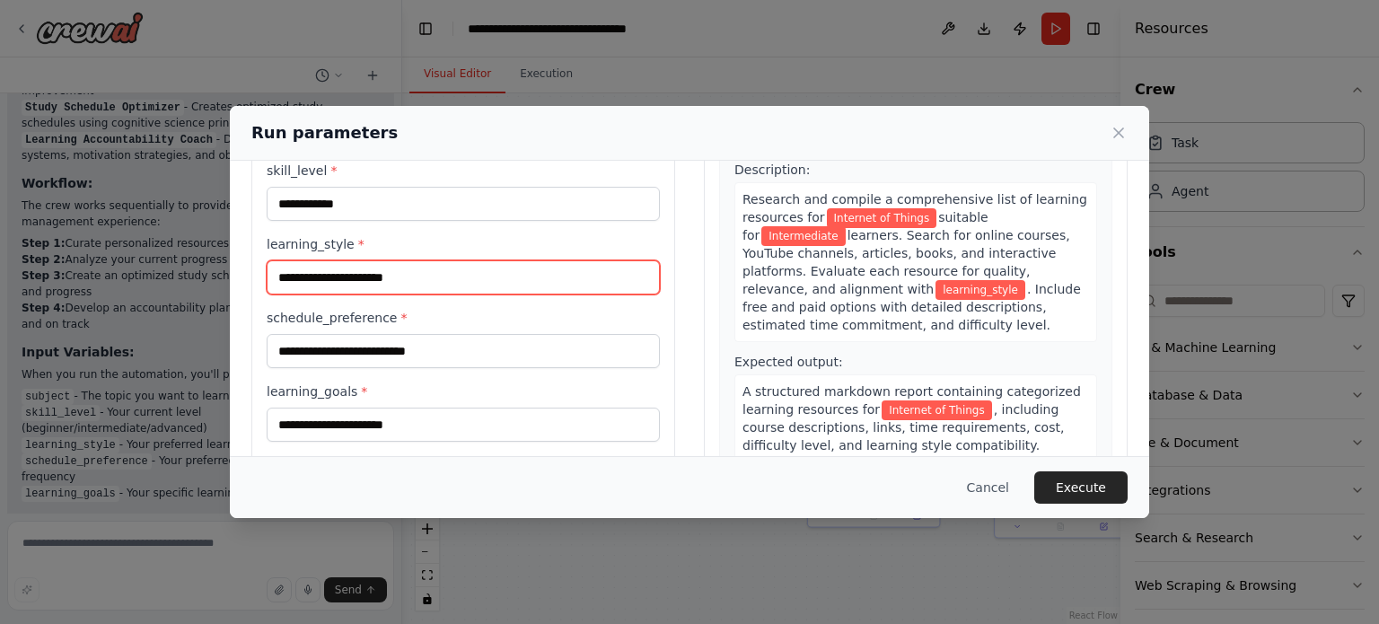
click at [361, 286] on input "learning_style *" at bounding box center [463, 277] width 393 height 34
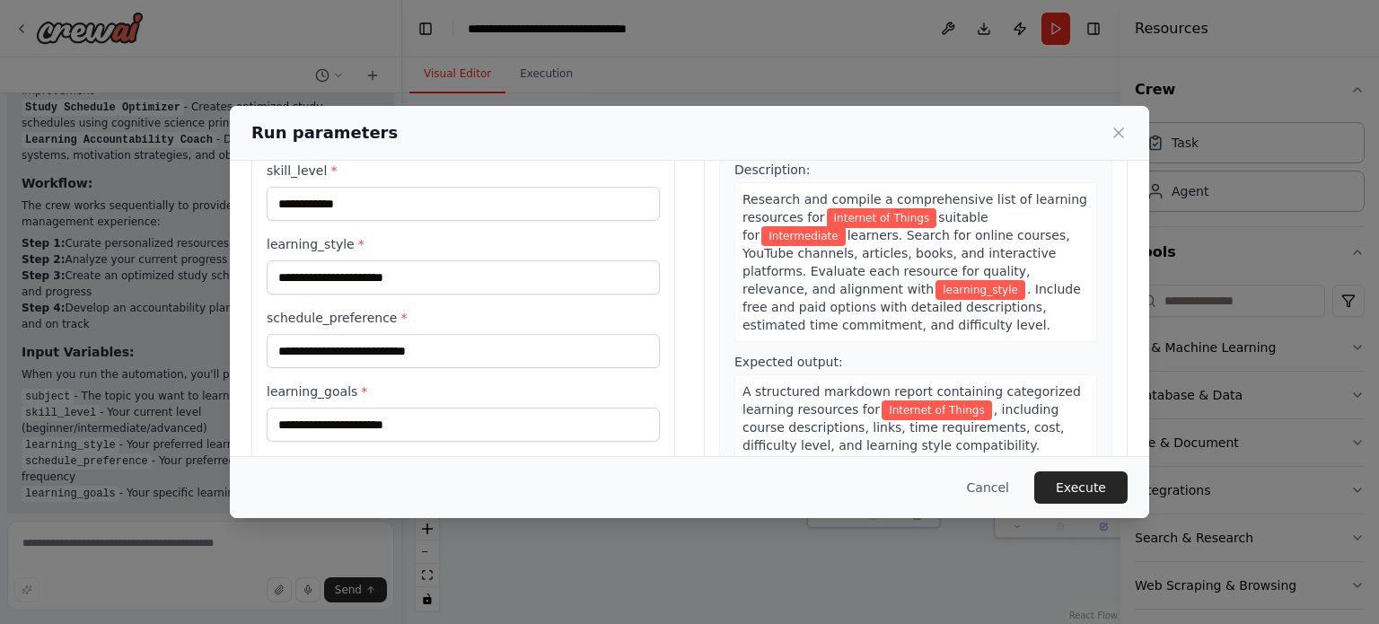
drag, startPoint x: 417, startPoint y: 125, endPoint x: 585, endPoint y: 121, distance: 168.0
click at [585, 121] on div "Run parameters" at bounding box center [689, 132] width 876 height 25
click at [112, 334] on div "**********" at bounding box center [689, 312] width 1379 height 624
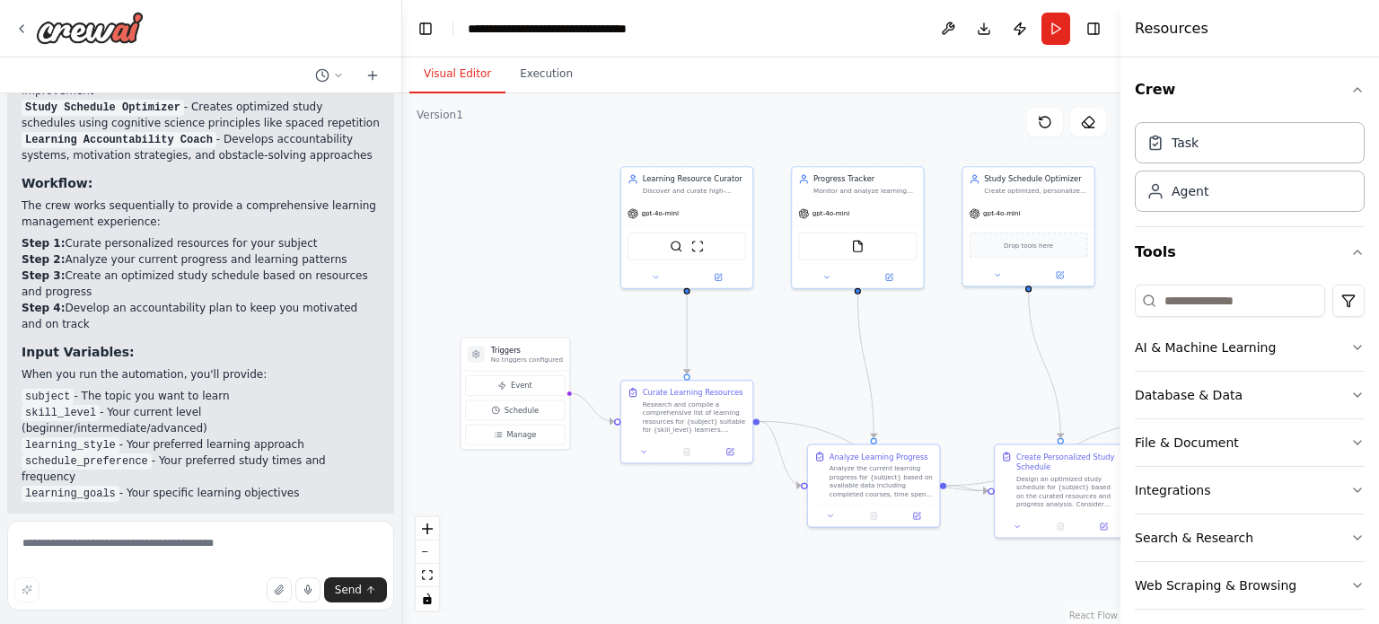
click at [755, 146] on div ".deletable-edge-delete-btn { width: 20px; height: 20px; border: 0px solid #ffff…" at bounding box center [761, 358] width 718 height 531
click at [1056, 30] on button "Run" at bounding box center [1056, 29] width 29 height 32
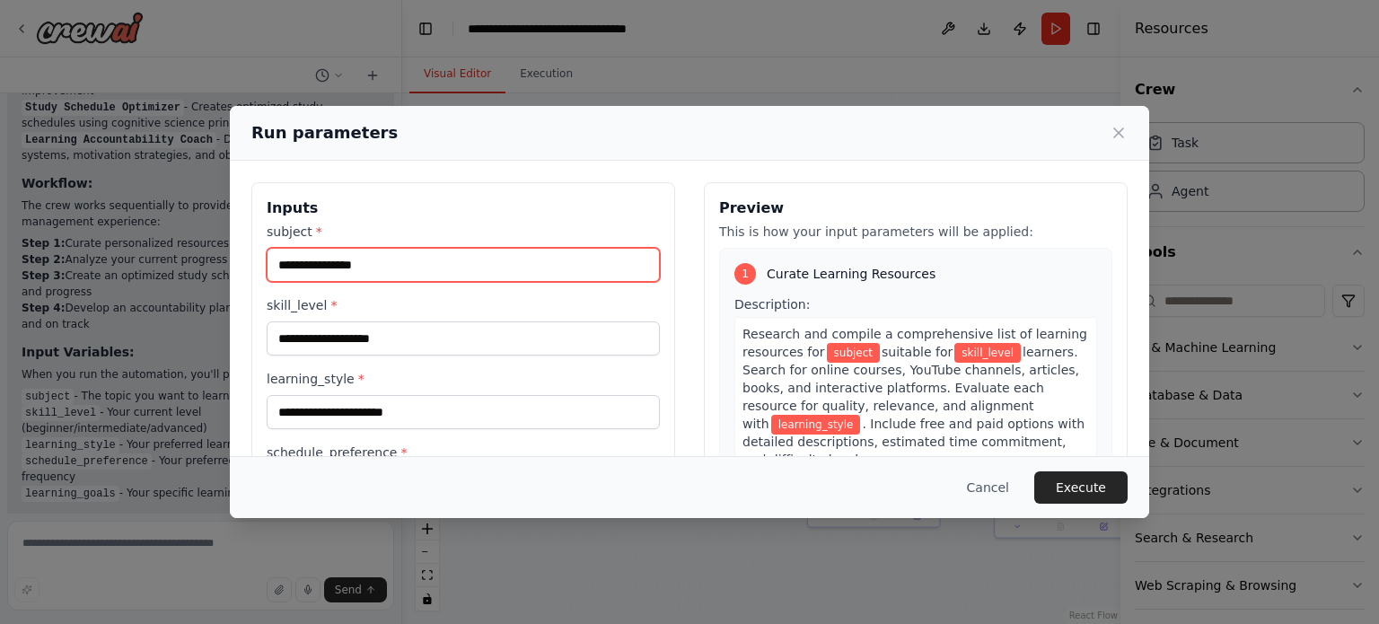
click at [348, 260] on input "subject *" at bounding box center [463, 265] width 393 height 34
type input "**********"
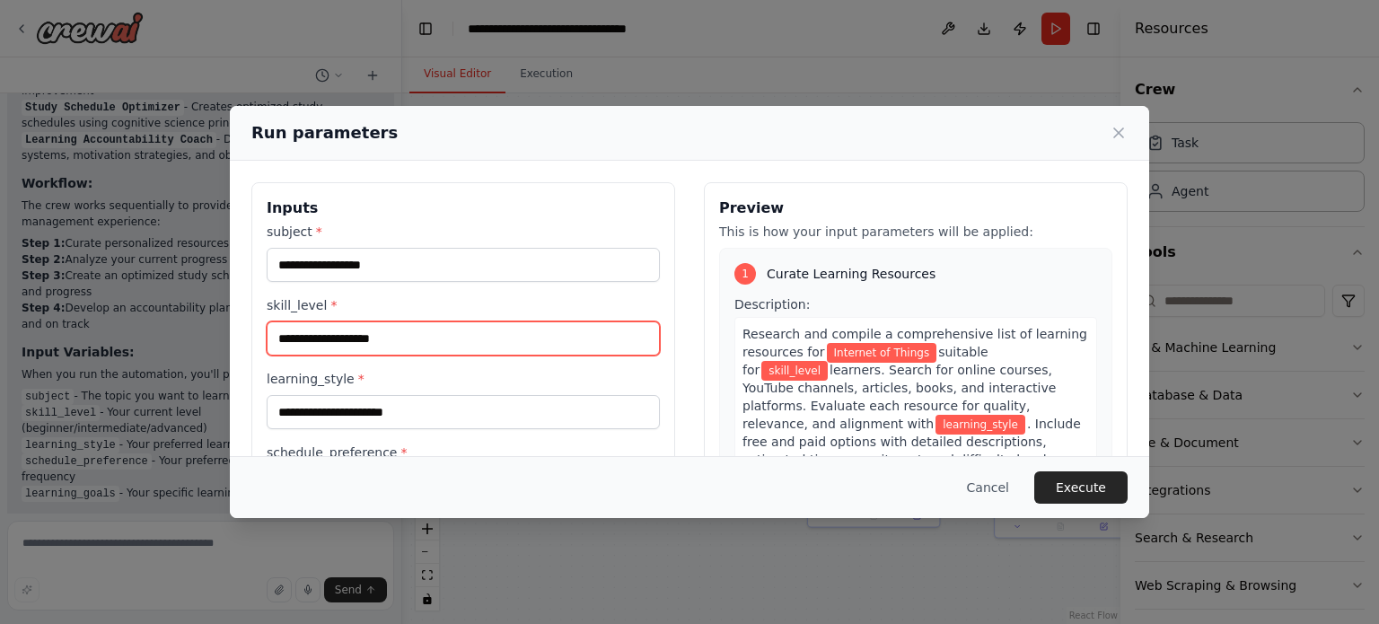
click at [379, 340] on input "skill_level *" at bounding box center [463, 339] width 393 height 34
type input "**********"
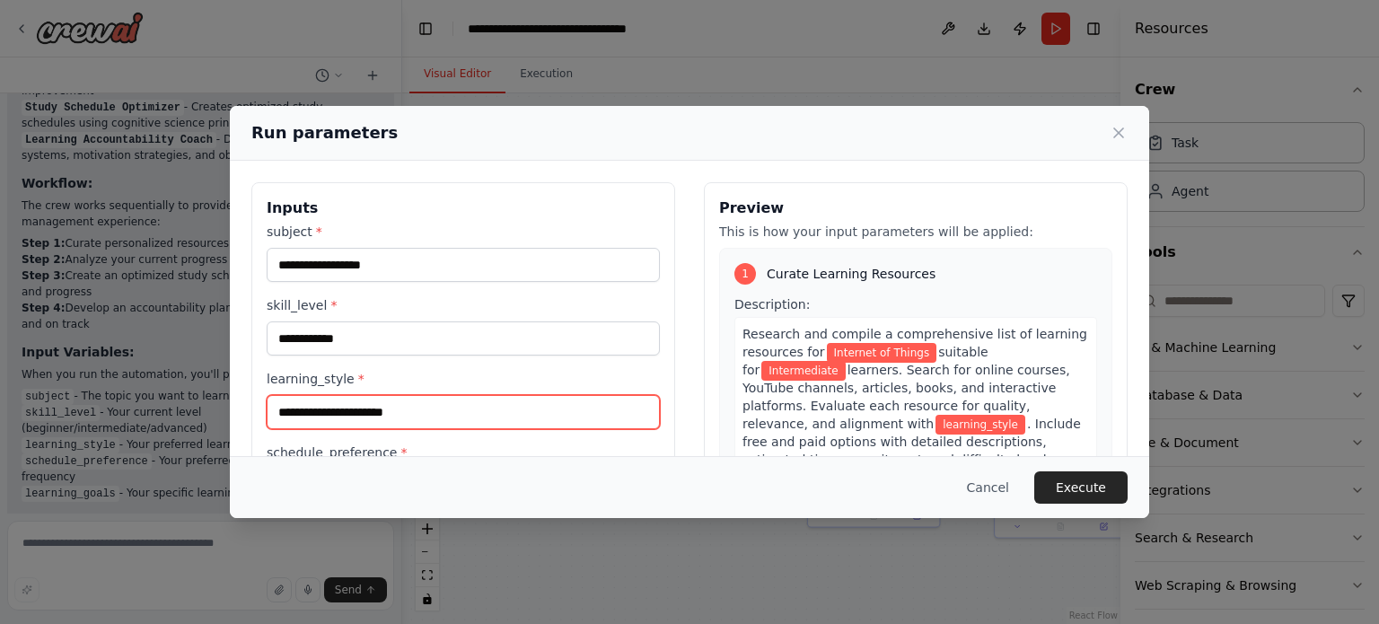
click at [383, 411] on input "learning_style *" at bounding box center [463, 412] width 393 height 34
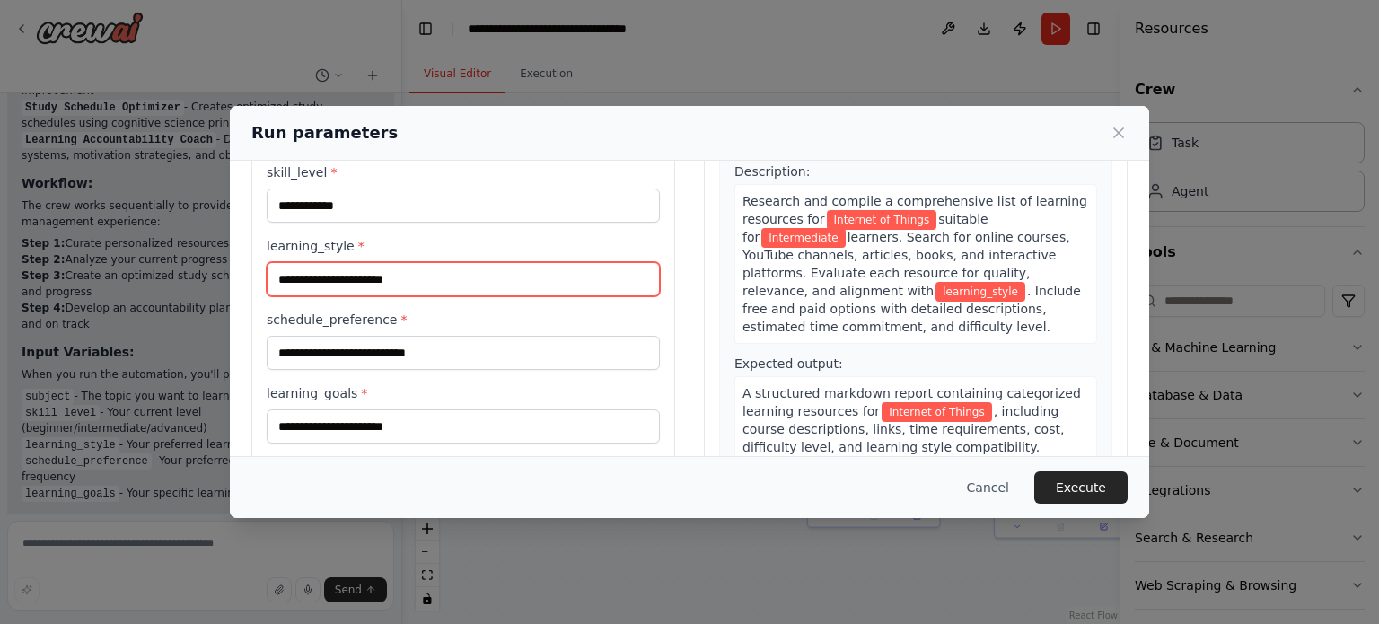
scroll to position [172, 0]
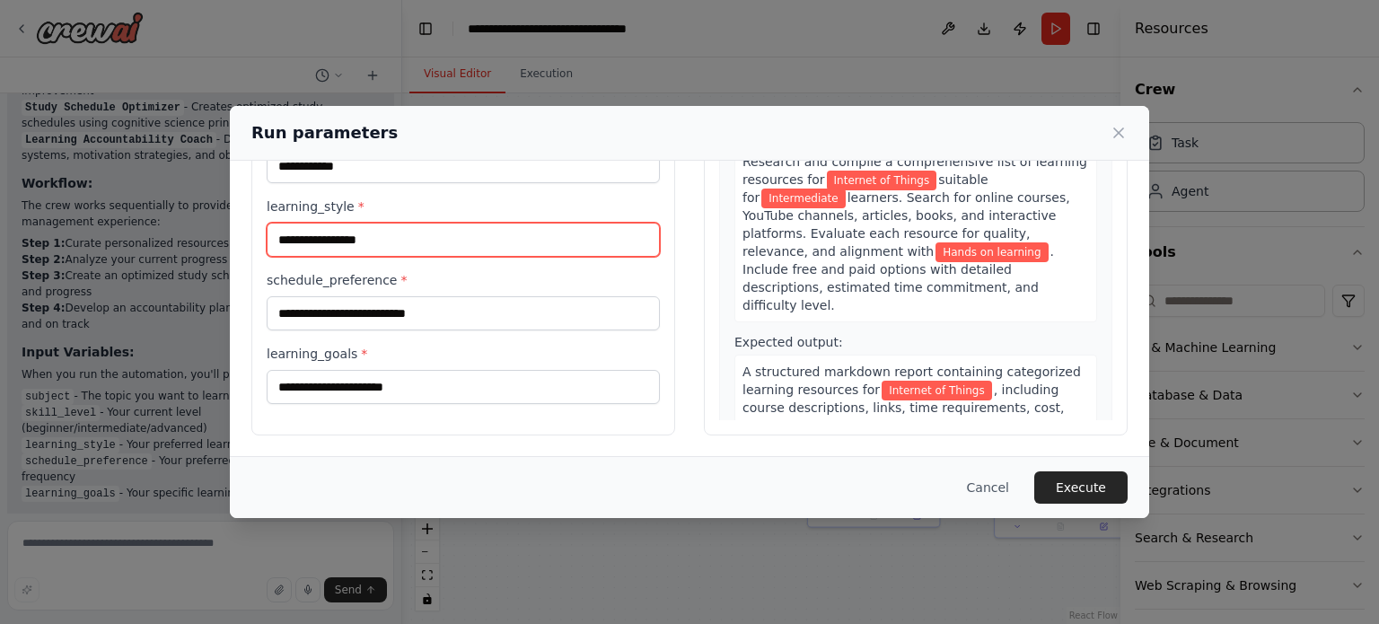
type input "**********"
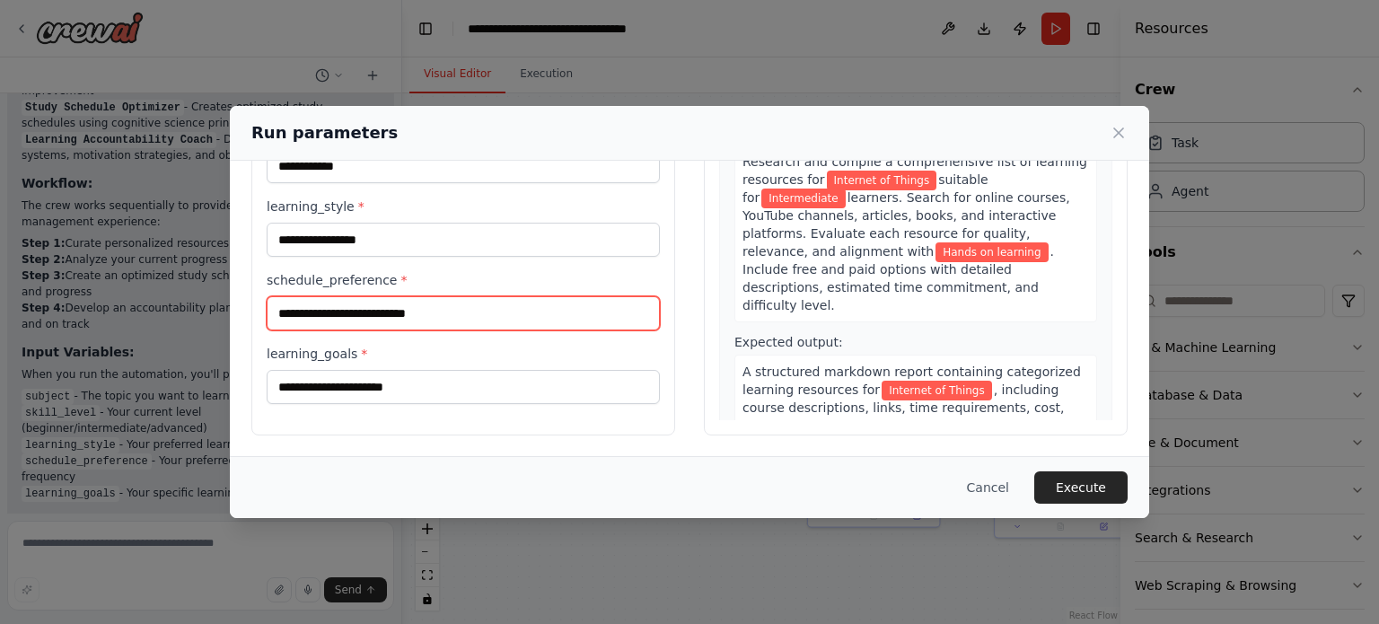
click at [397, 305] on input "schedule_preference *" at bounding box center [463, 313] width 393 height 34
type input "********"
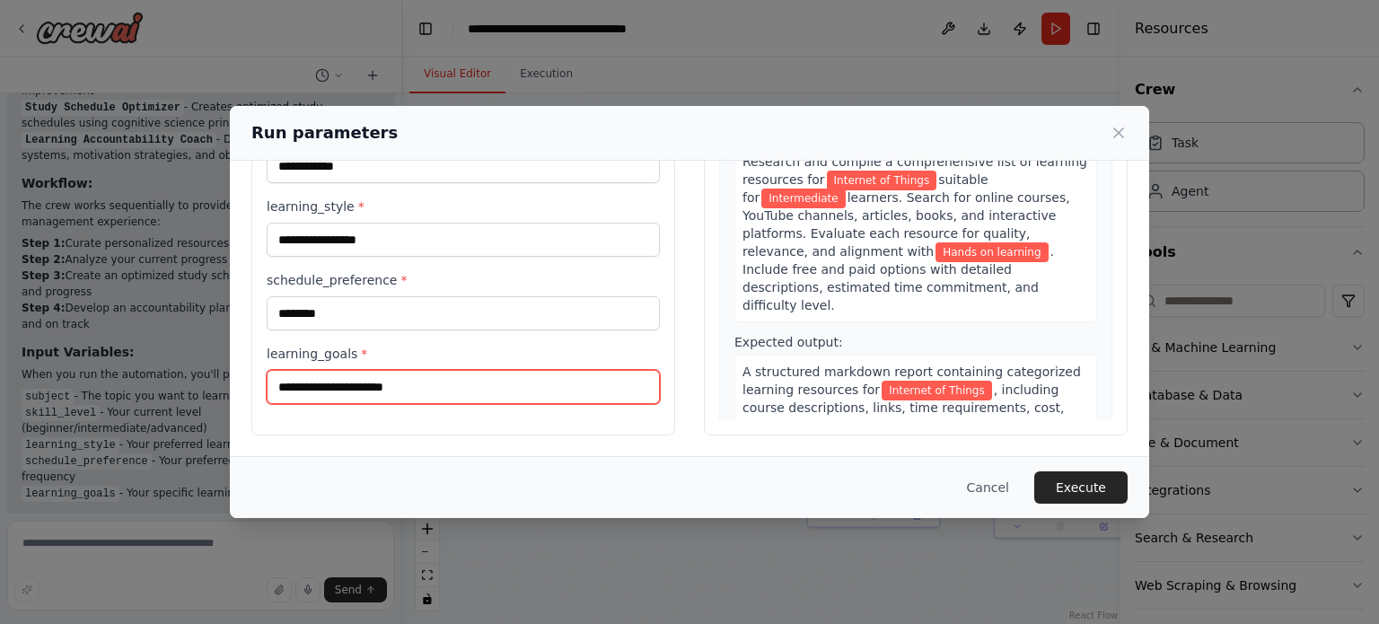
click at [413, 382] on input "learning_goals *" at bounding box center [463, 387] width 393 height 34
type input "**********"
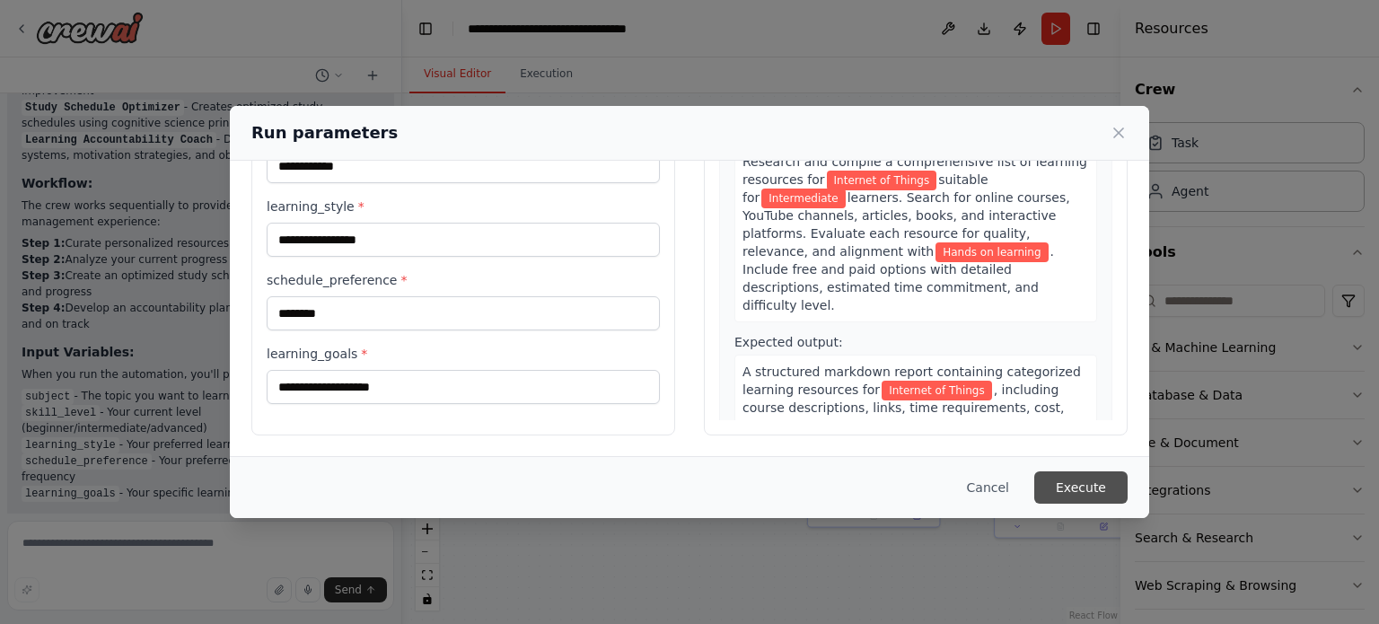
click at [1096, 486] on button "Execute" at bounding box center [1081, 487] width 93 height 32
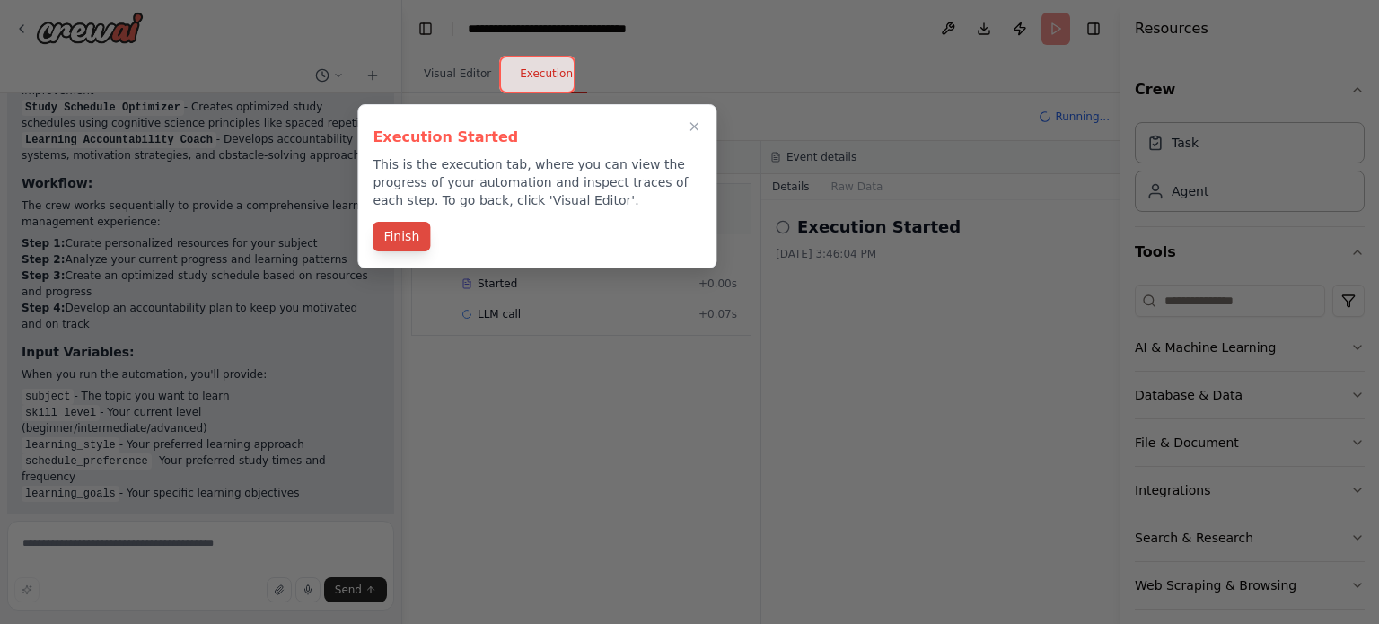
click at [413, 232] on button "Finish" at bounding box center [401, 237] width 57 height 30
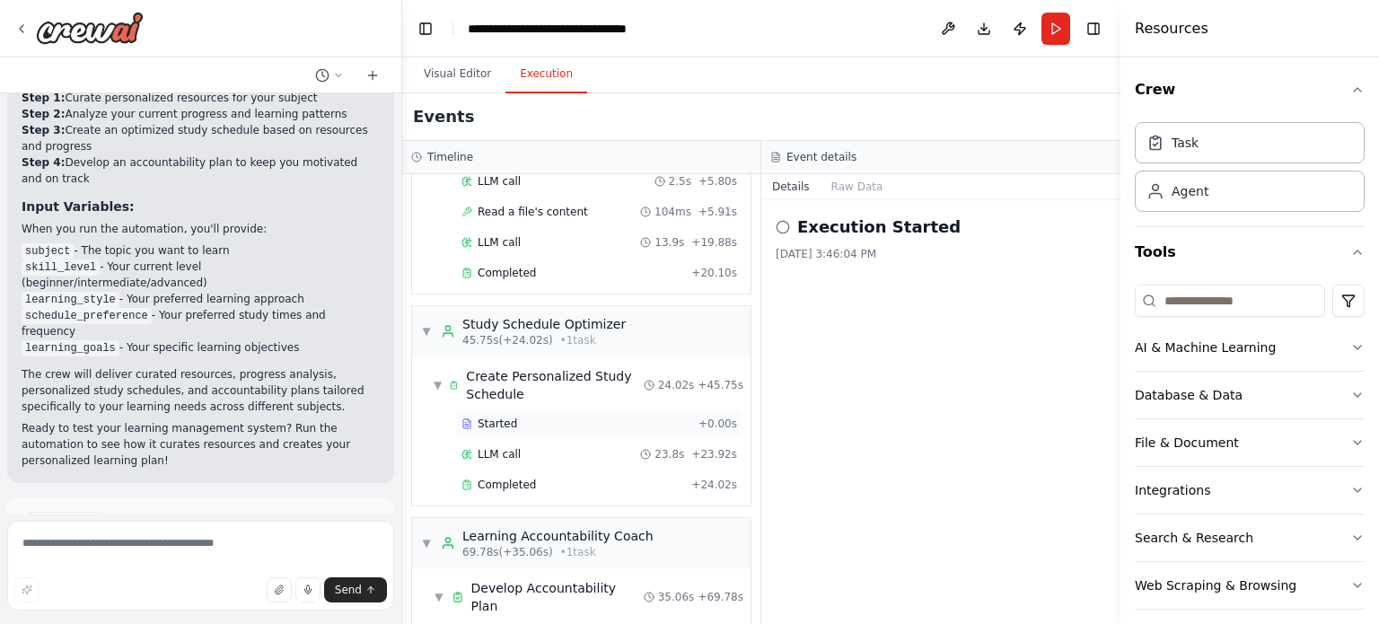
scroll to position [536, 0]
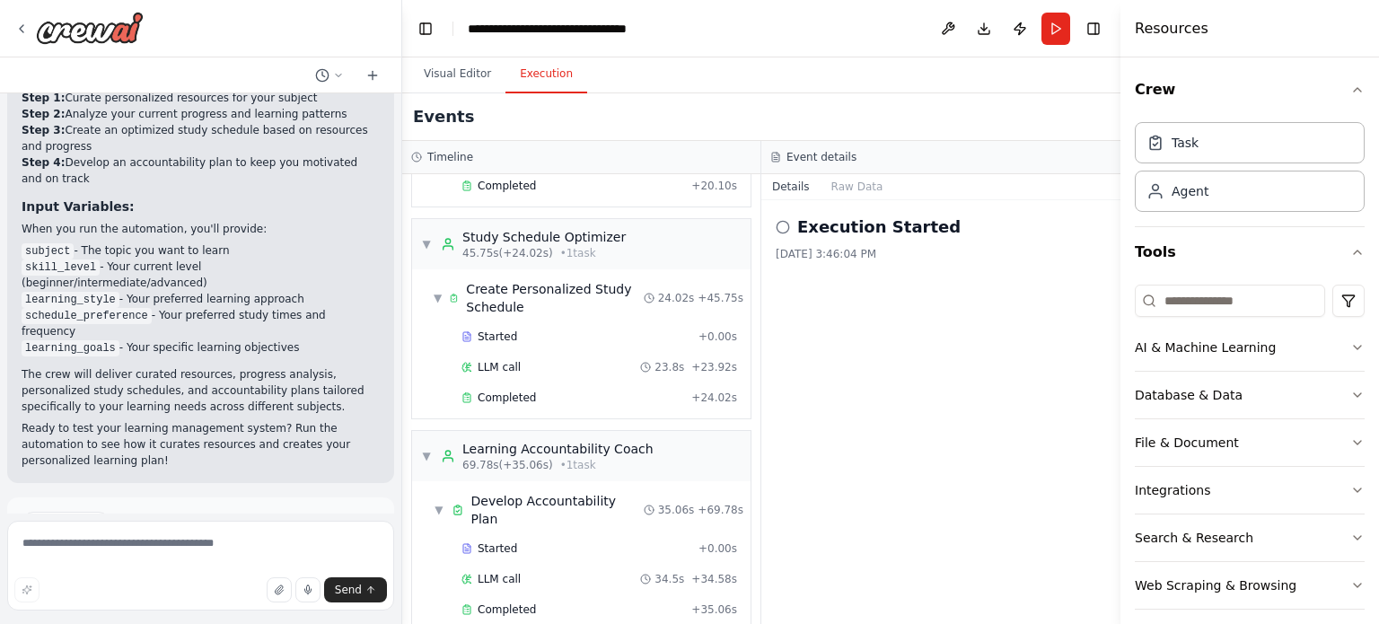
click at [779, 229] on icon at bounding box center [783, 227] width 14 height 14
click at [817, 231] on h2 "Execution Started" at bounding box center [878, 227] width 163 height 25
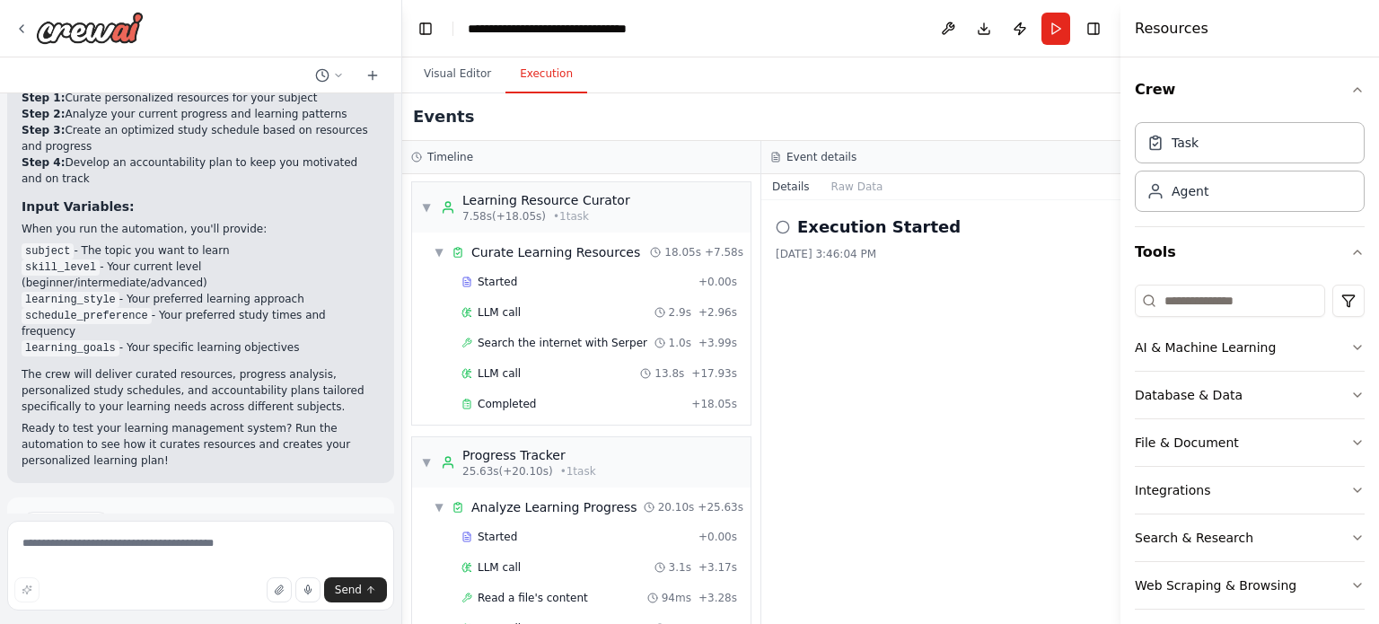
scroll to position [0, 0]
click at [1351, 342] on icon "button" at bounding box center [1358, 347] width 14 height 14
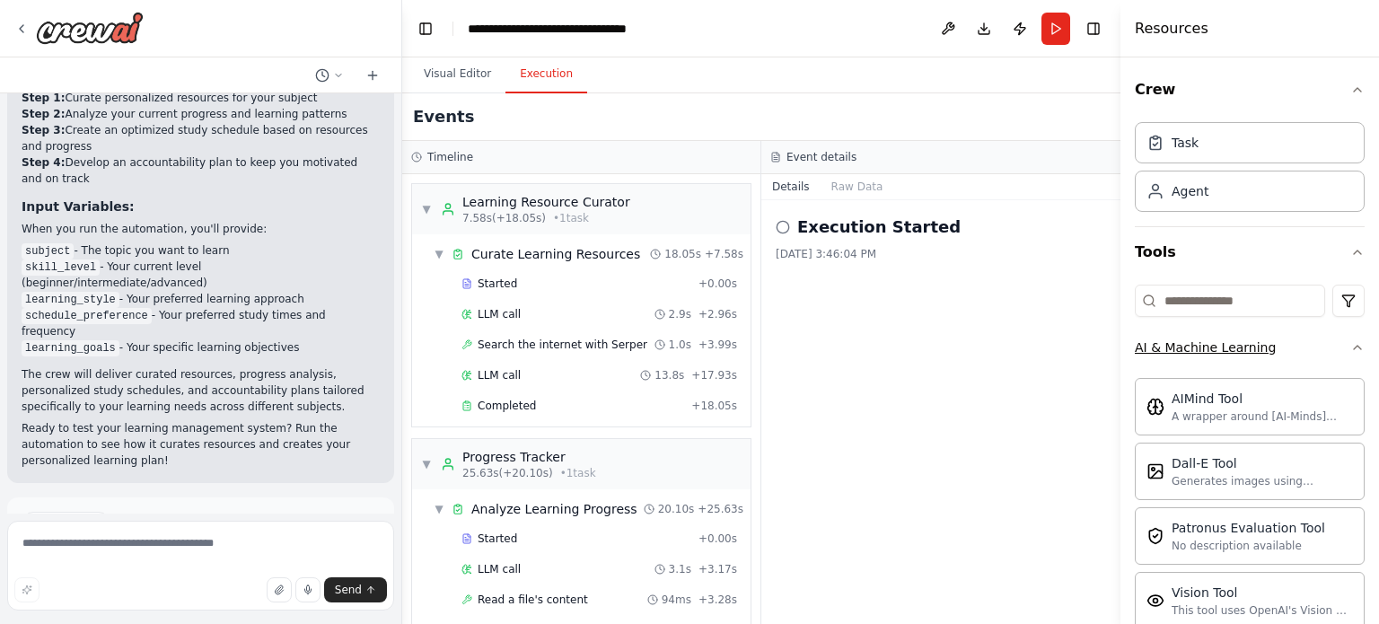
click at [1351, 342] on icon "button" at bounding box center [1358, 347] width 14 height 14
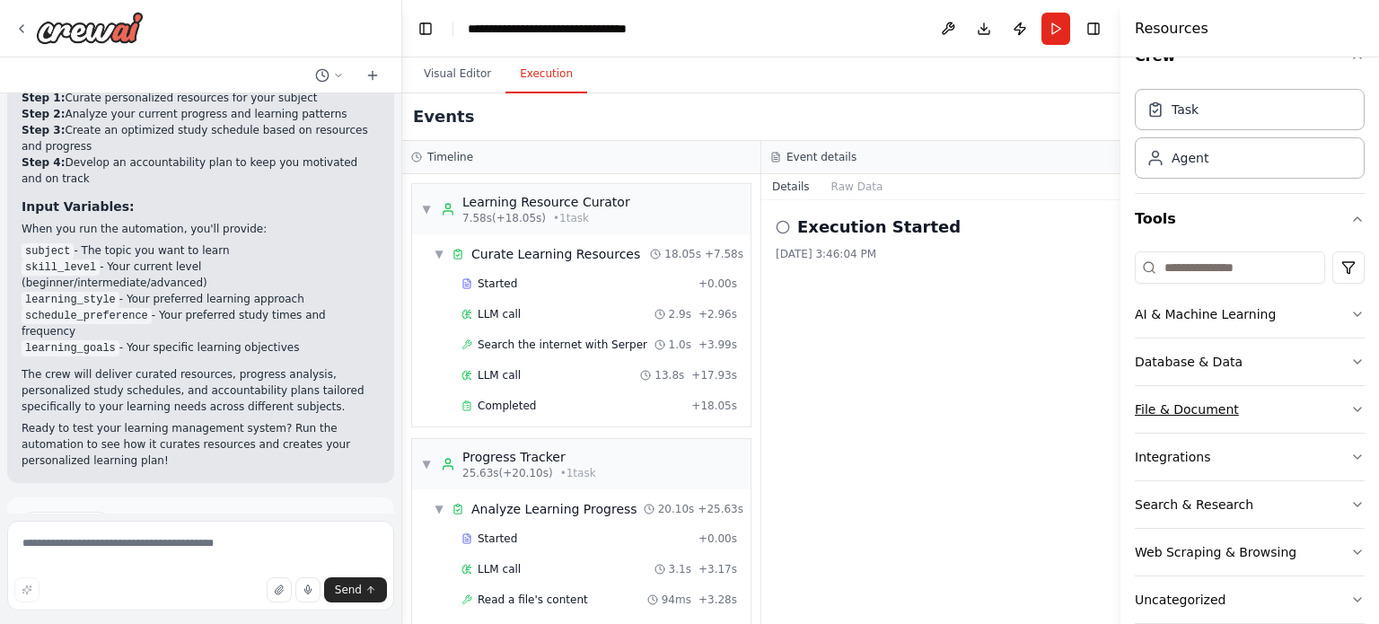
scroll to position [59, 0]
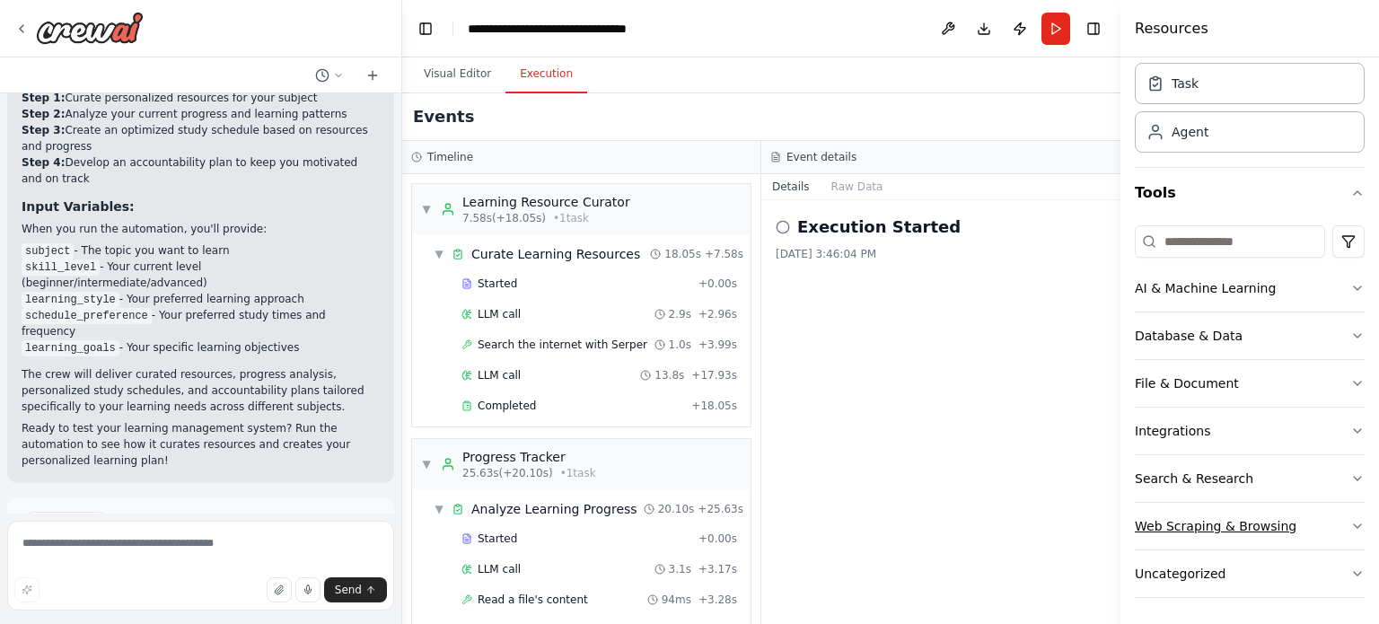
click at [1351, 527] on icon "button" at bounding box center [1358, 526] width 14 height 14
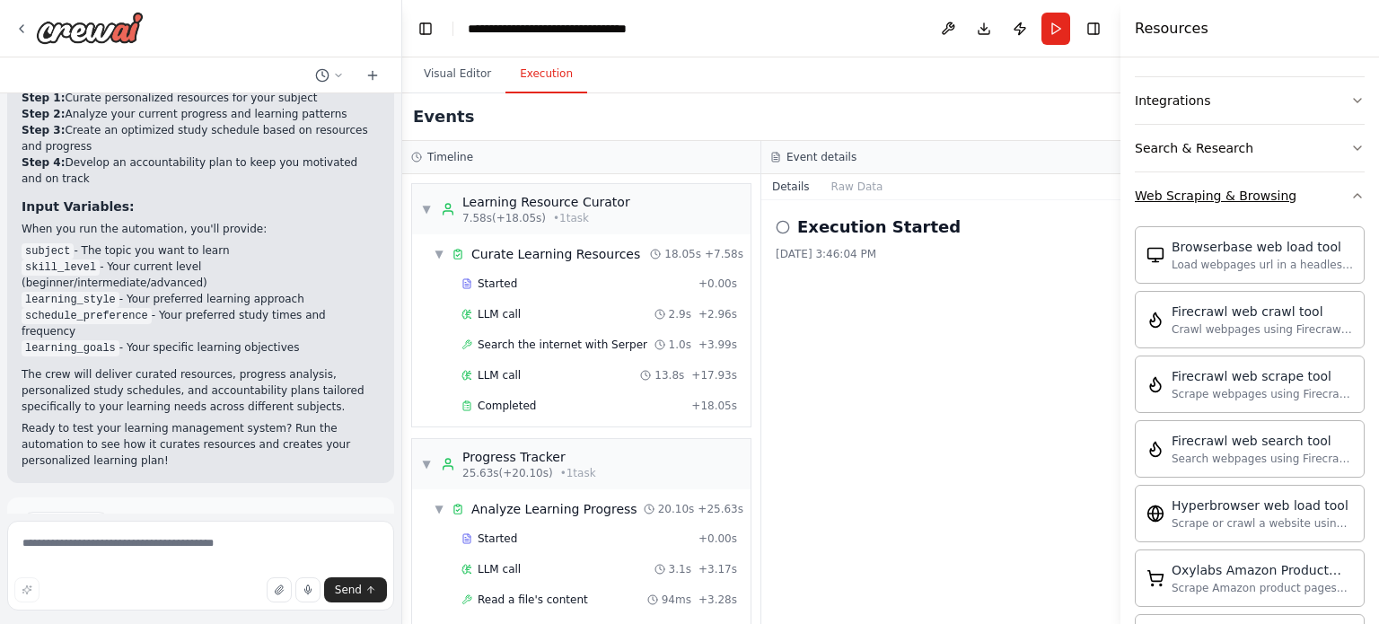
scroll to position [418, 0]
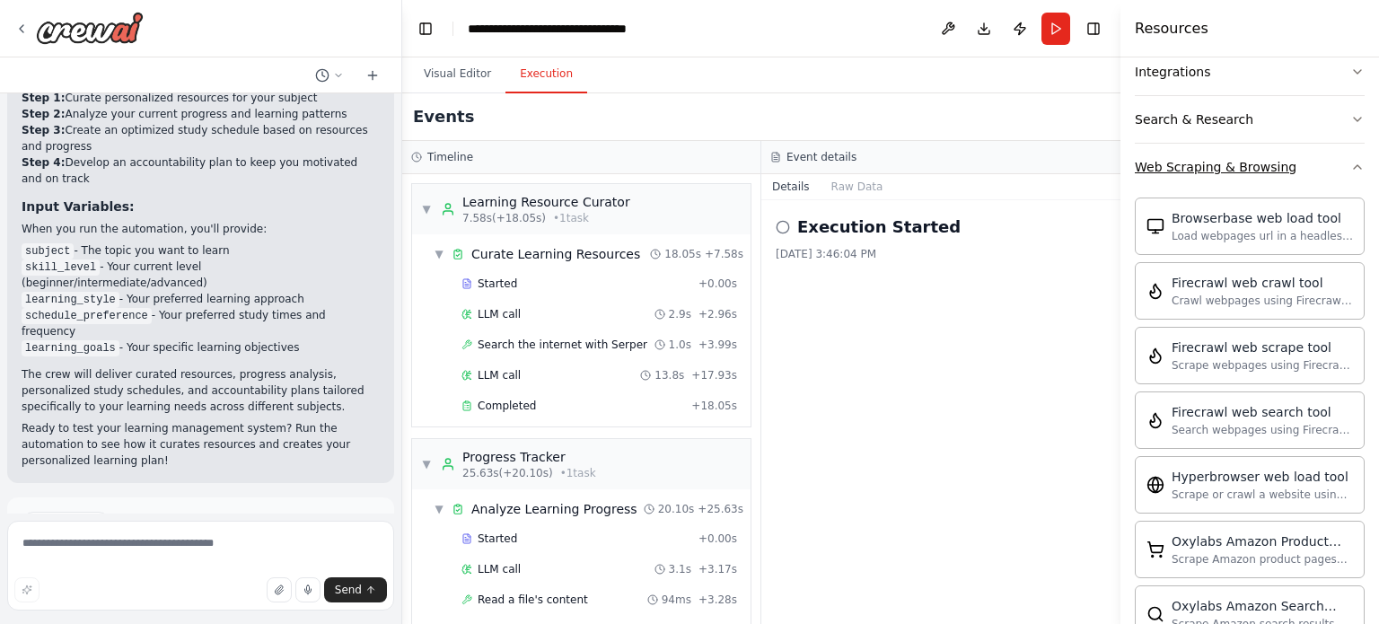
click at [1351, 163] on icon "button" at bounding box center [1358, 167] width 14 height 14
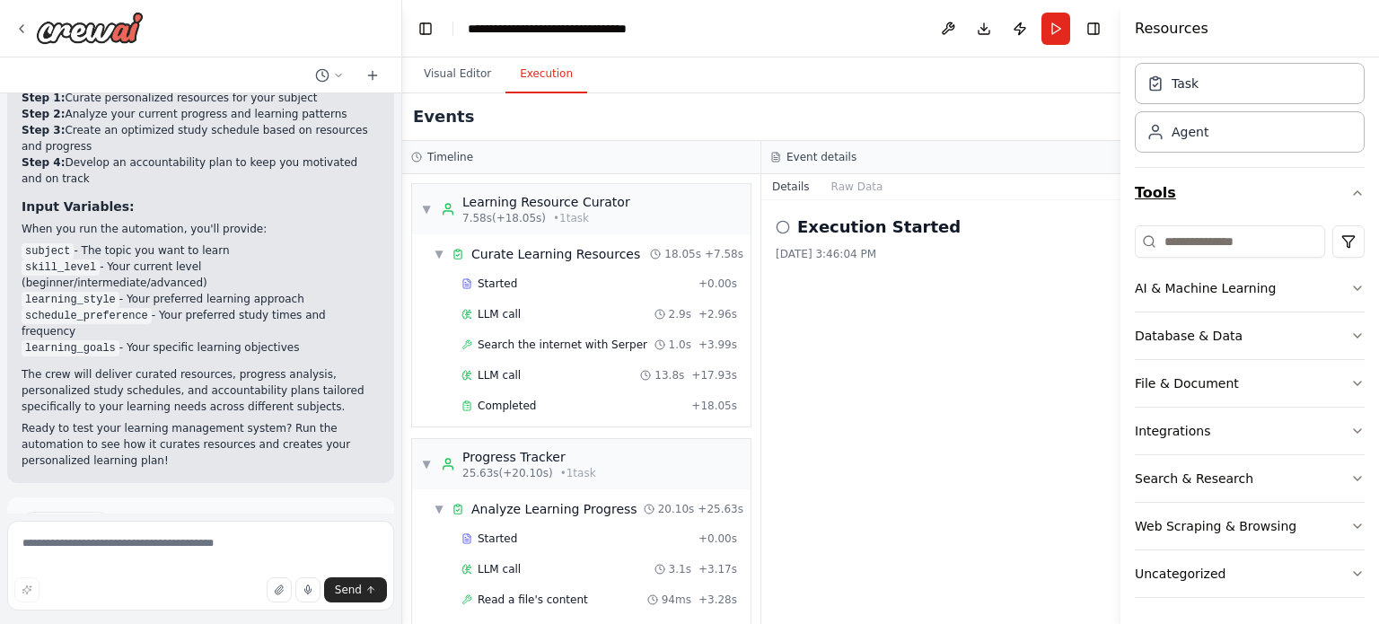
scroll to position [59, 0]
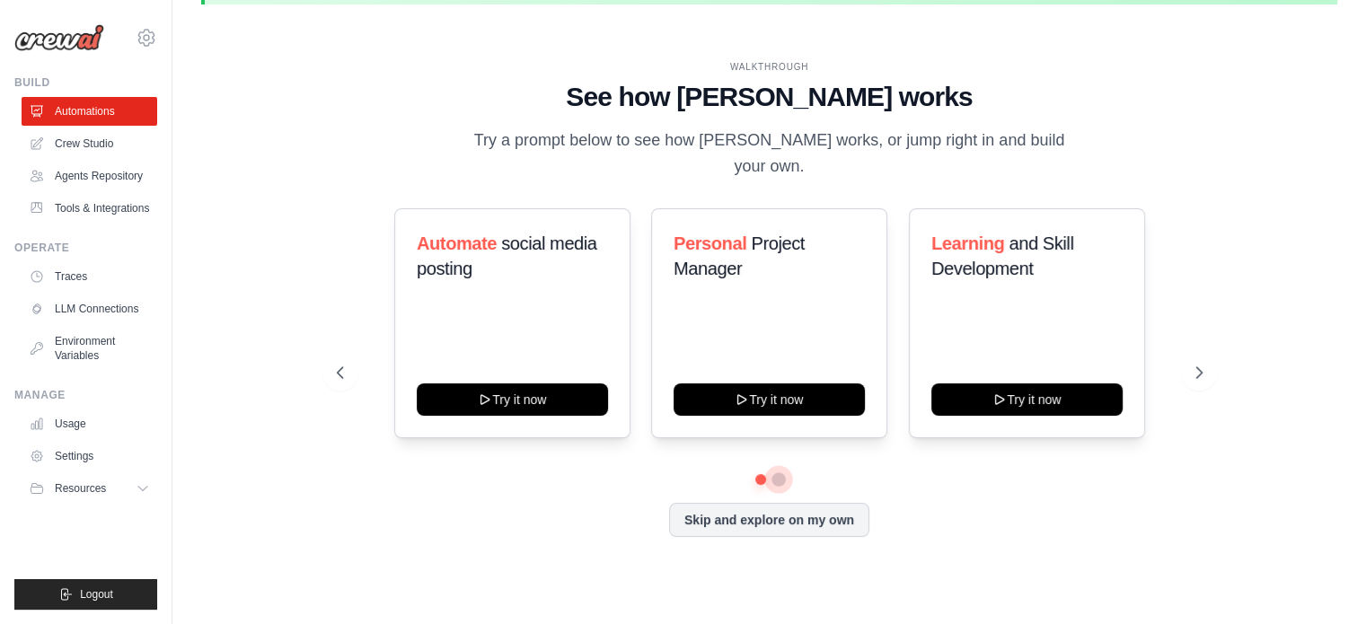
click at [776, 472] on button at bounding box center [778, 479] width 14 height 14
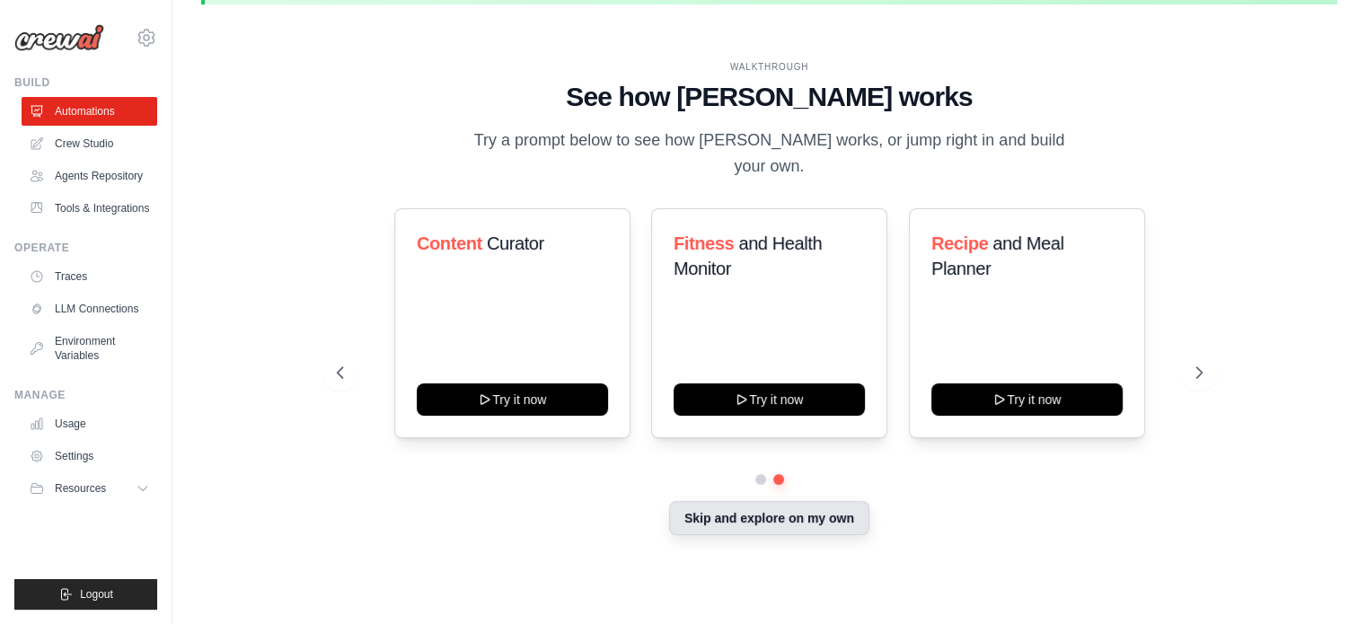
click at [776, 515] on button "Skip and explore on my own" at bounding box center [769, 518] width 200 height 34
